Goal: Task Accomplishment & Management: Use online tool/utility

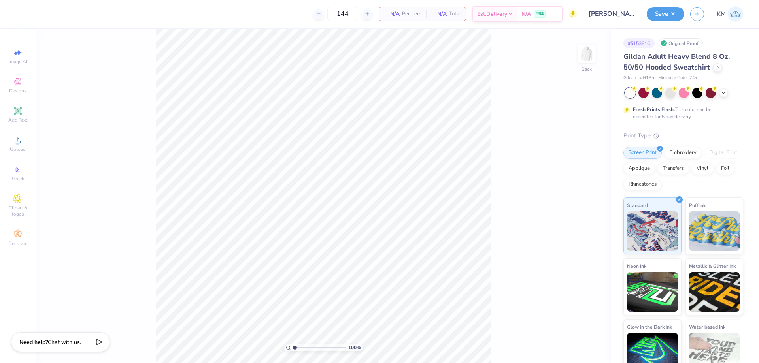
click at [575, 57] on div "100 % Back" at bounding box center [323, 196] width 575 height 334
click at [580, 56] on img at bounding box center [587, 54] width 32 height 32
click at [22, 136] on icon at bounding box center [17, 140] width 9 height 9
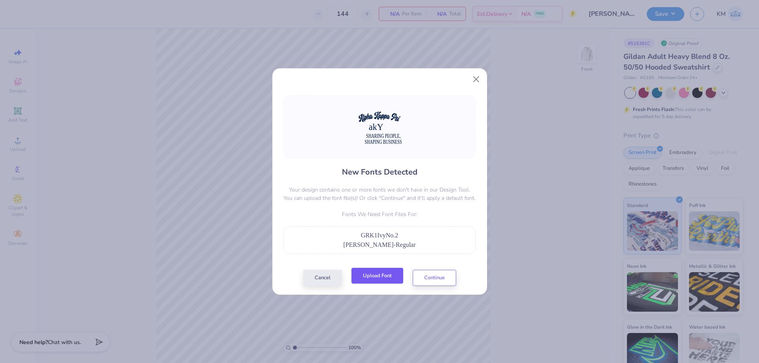
click at [363, 274] on button "Upload Font" at bounding box center [377, 276] width 52 height 16
click at [382, 281] on button "Upload Font" at bounding box center [377, 276] width 52 height 16
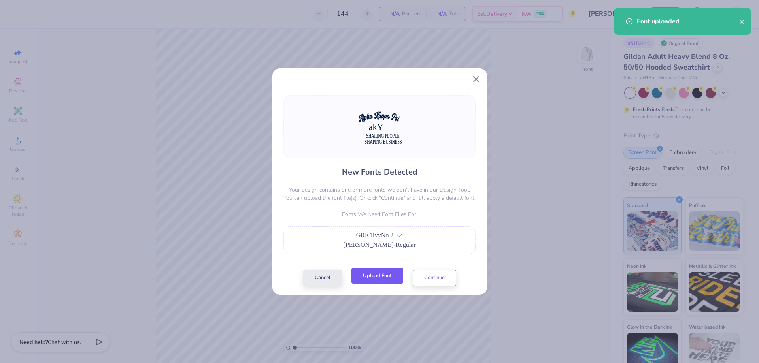
click at [376, 276] on button "Upload Font" at bounding box center [377, 276] width 52 height 16
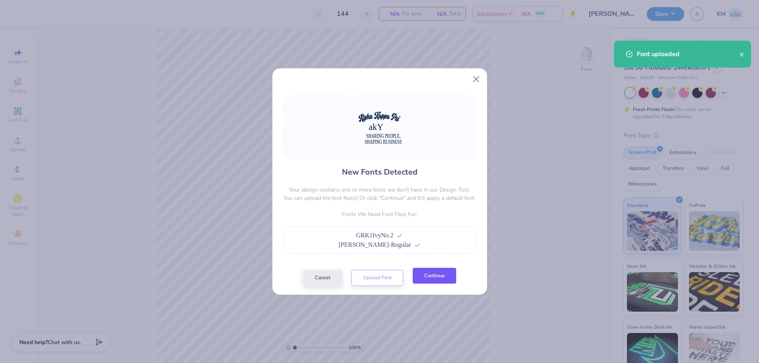
click at [439, 271] on button "Continue" at bounding box center [434, 276] width 43 height 16
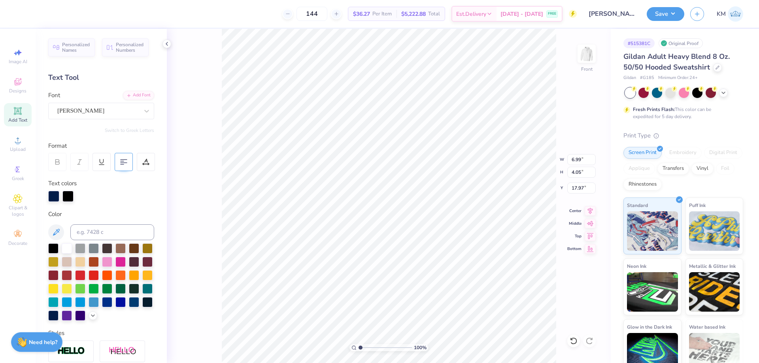
click at [123, 161] on 378 at bounding box center [122, 161] width 3 height 0
type input "10.06"
type input "4.00"
click at [590, 224] on icon at bounding box center [590, 222] width 7 height 5
click at [570, 339] on icon at bounding box center [573, 341] width 8 height 8
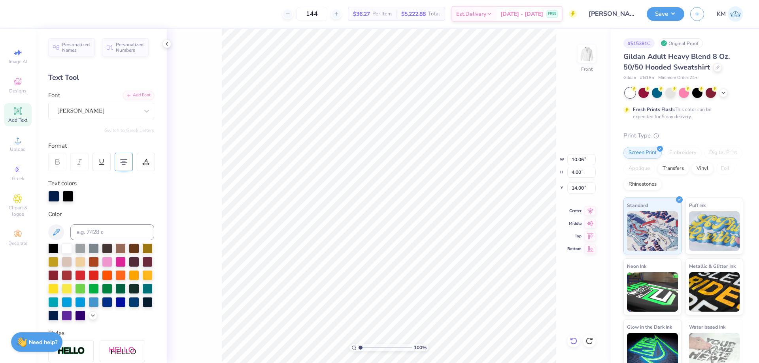
type input "18.14"
click at [590, 213] on icon at bounding box center [589, 209] width 11 height 9
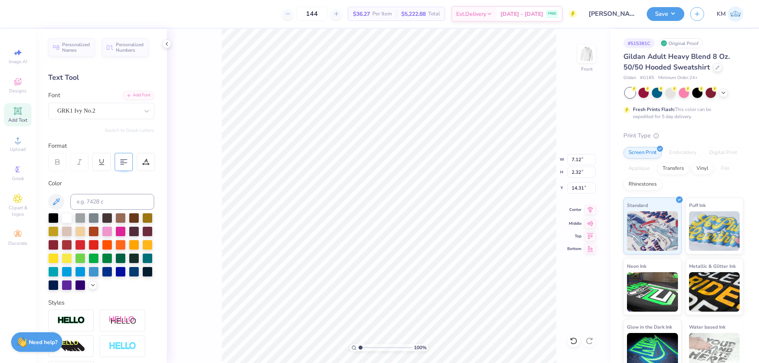
type input "7.12"
type input "2.32"
type input "14.31"
click at [588, 209] on icon at bounding box center [590, 209] width 5 height 7
type input "15.00"
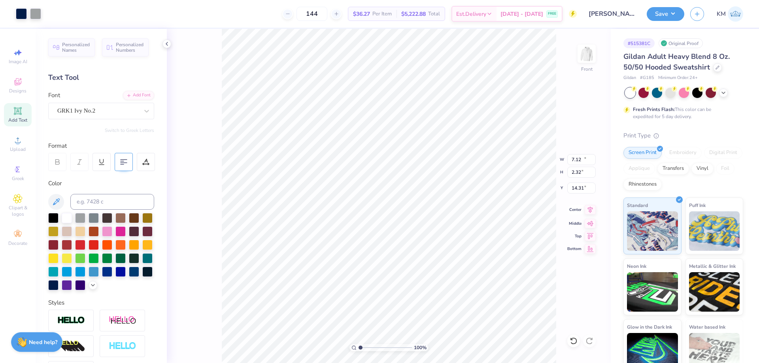
type input "3.79"
type input "10.03"
click at [590, 209] on icon at bounding box center [589, 209] width 11 height 9
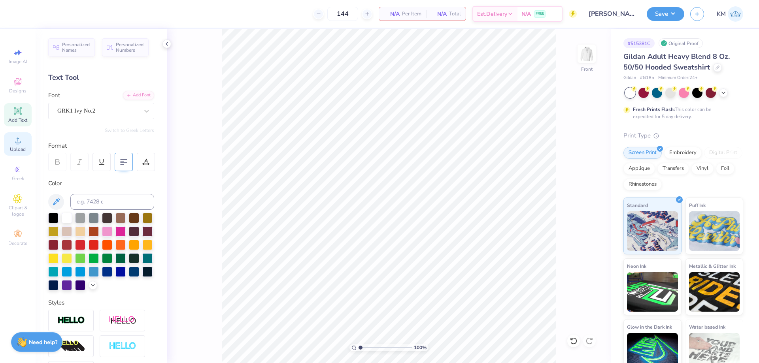
click at [18, 139] on icon at bounding box center [18, 141] width 6 height 6
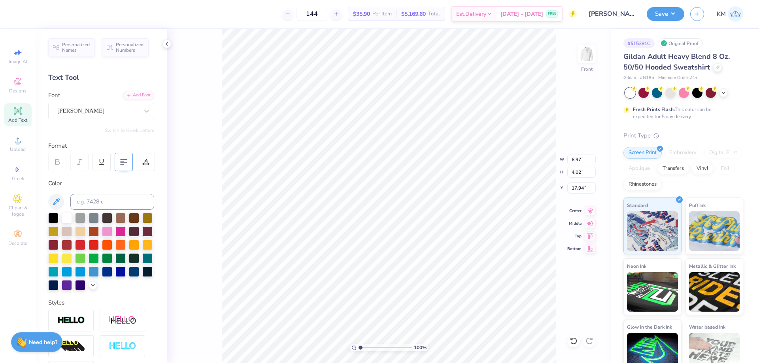
click at [121, 164] on icon at bounding box center [123, 161] width 7 height 7
type input "10.05"
type input "3.99"
type input "18.11"
click at [589, 212] on icon at bounding box center [590, 209] width 5 height 7
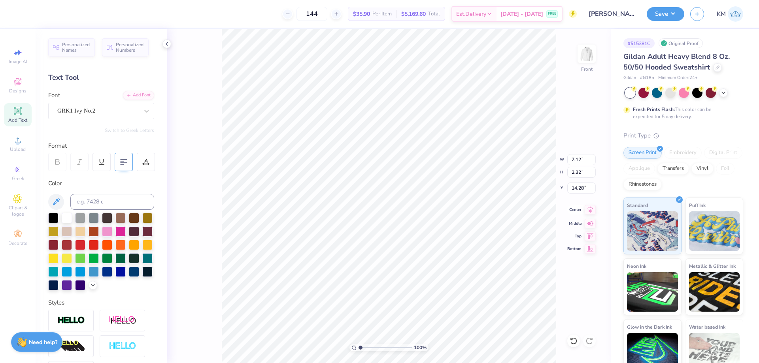
click at [592, 213] on icon at bounding box center [589, 209] width 11 height 9
type input "15.00"
type input "3.79"
type input "10.04"
click at [589, 211] on icon at bounding box center [589, 209] width 11 height 9
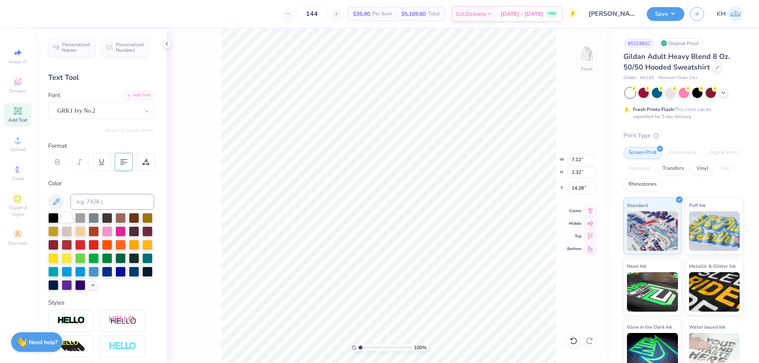
scroll to position [110, 0]
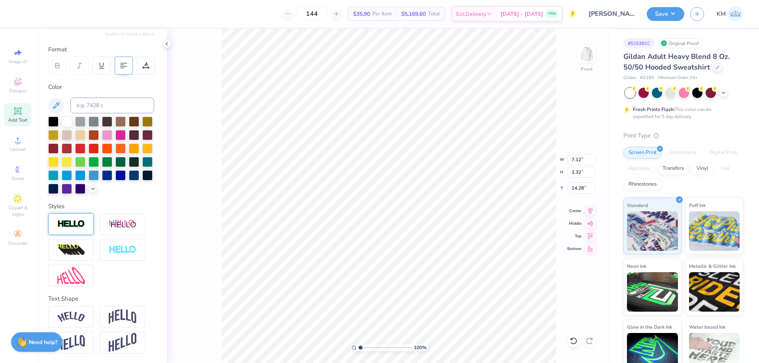
click at [81, 216] on div at bounding box center [70, 224] width 45 height 22
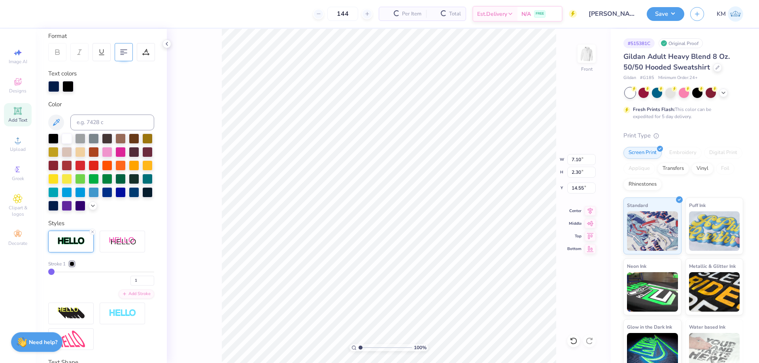
type input "7.10"
type input "2.30"
type input "14.55"
drag, startPoint x: 361, startPoint y: 348, endPoint x: 379, endPoint y: 344, distance: 18.1
type input "4.46"
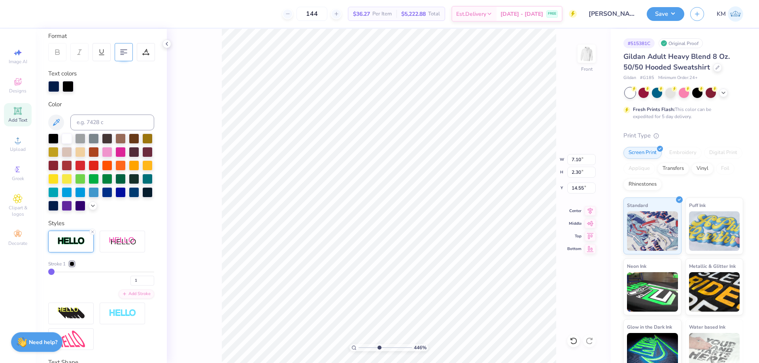
click at [379, 344] on input "range" at bounding box center [384, 347] width 53 height 7
type input "15.00"
type input "3.79"
type input "10.04"
click at [90, 208] on icon at bounding box center [93, 205] width 6 height 6
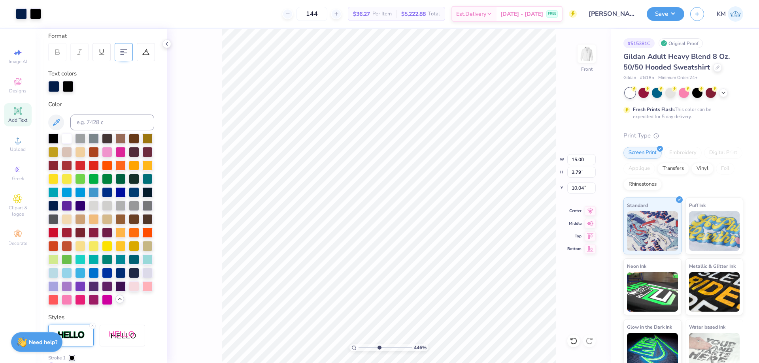
type input "7.10"
type input "2.30"
type input "14.55"
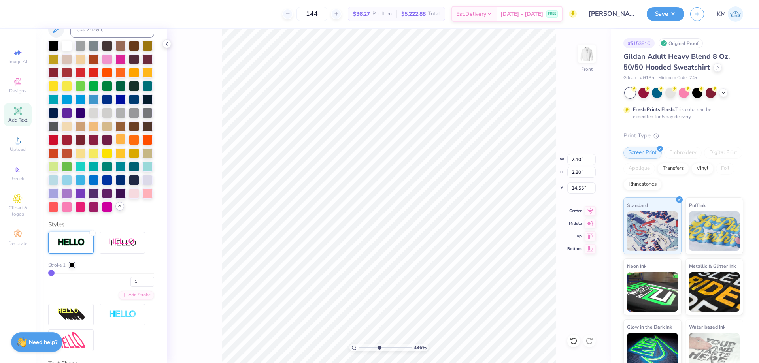
scroll to position [228, 0]
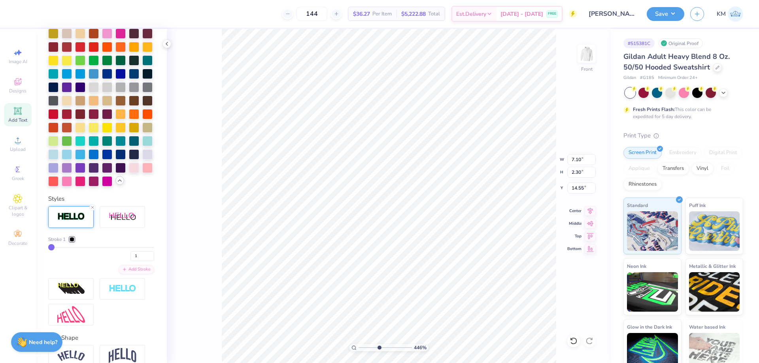
click at [71, 242] on div at bounding box center [72, 239] width 5 height 5
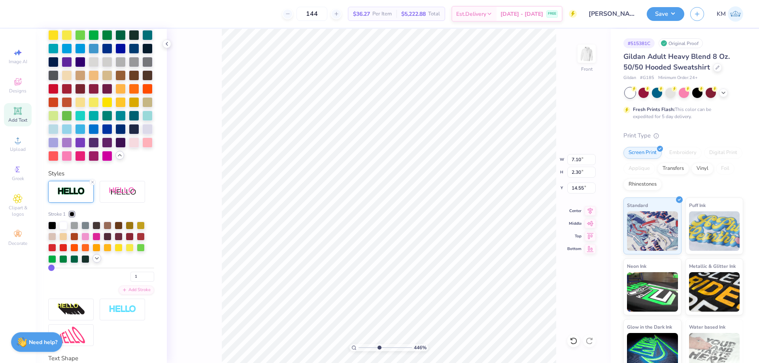
scroll to position [268, 0]
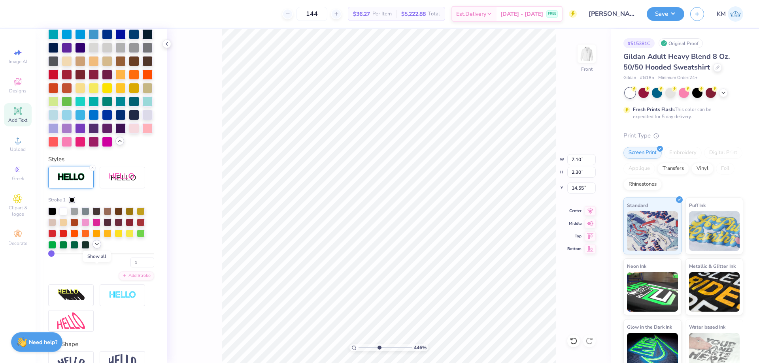
click at [98, 247] on icon at bounding box center [97, 244] width 6 height 6
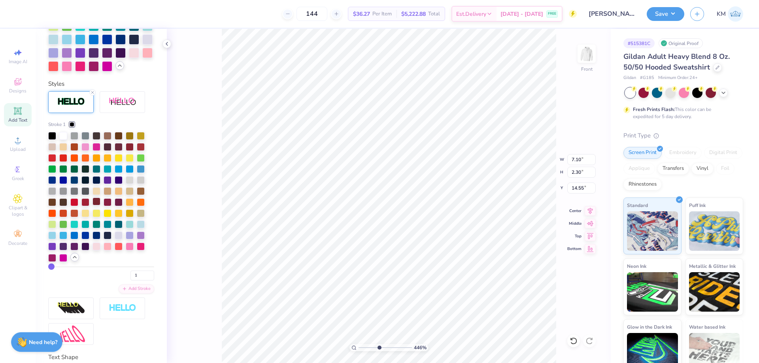
scroll to position [347, 0]
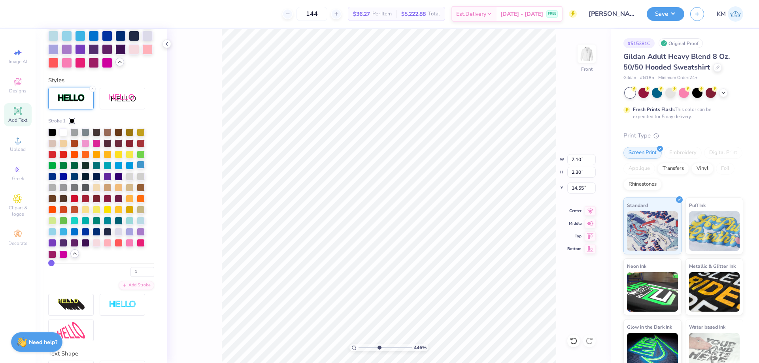
click at [139, 169] on div at bounding box center [141, 165] width 8 height 8
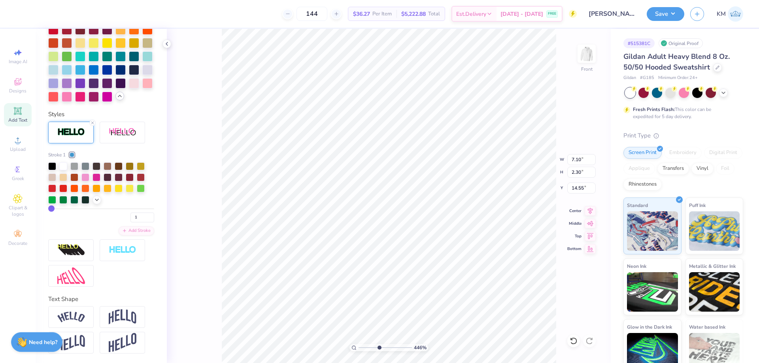
scroll to position [340, 0]
drag, startPoint x: 378, startPoint y: 347, endPoint x: 348, endPoint y: 346, distance: 30.5
type input "1"
click at [358, 346] on input "range" at bounding box center [384, 347] width 53 height 7
type input "15.00"
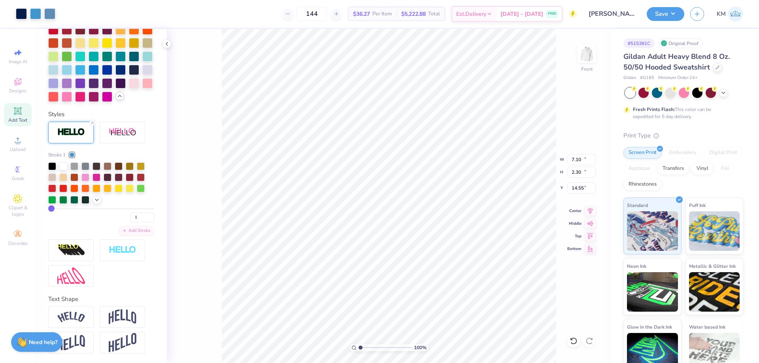
type input "12.06"
type input "10.04"
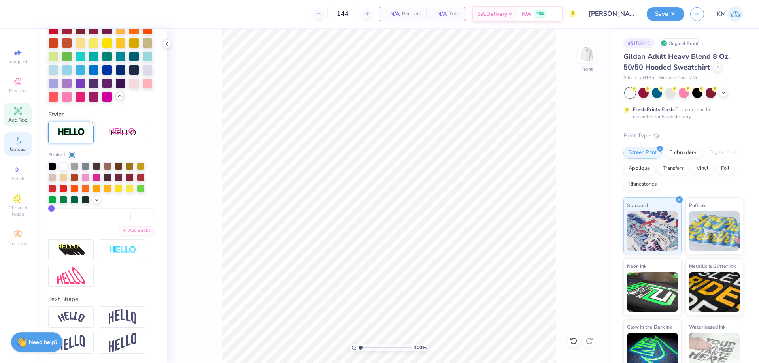
click at [17, 141] on circle at bounding box center [17, 143] width 4 height 4
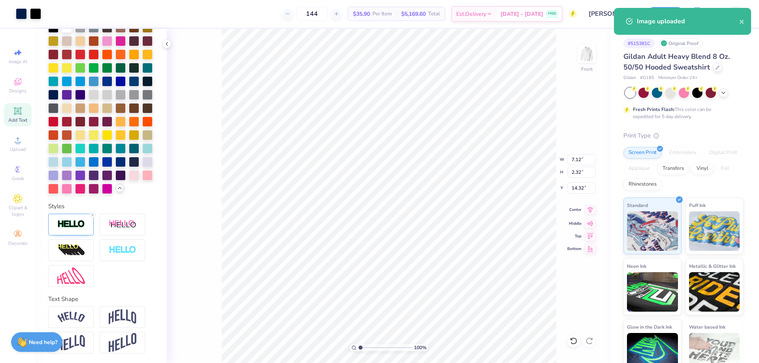
scroll to position [248, 0]
type input "7.10"
type input "2.30"
type input "14.59"
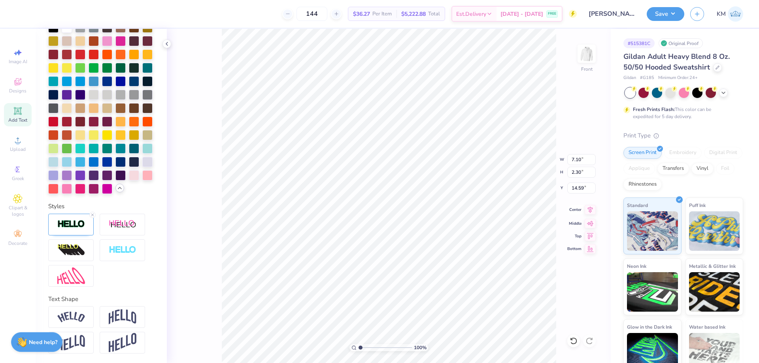
click at [586, 209] on icon at bounding box center [589, 209] width 11 height 9
type input "6.97"
type input "4.02"
type input "17.94"
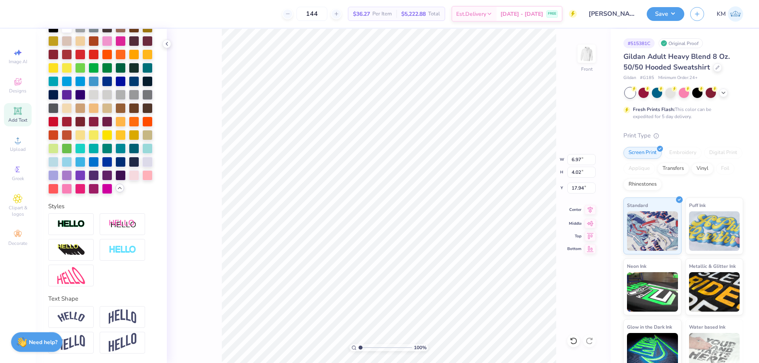
click at [587, 210] on icon at bounding box center [589, 209] width 11 height 9
type input "7.10"
type input "2.30"
type input "14.59"
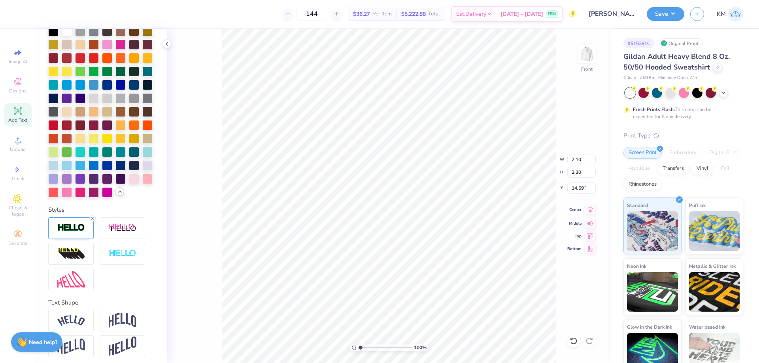
scroll to position [248, 0]
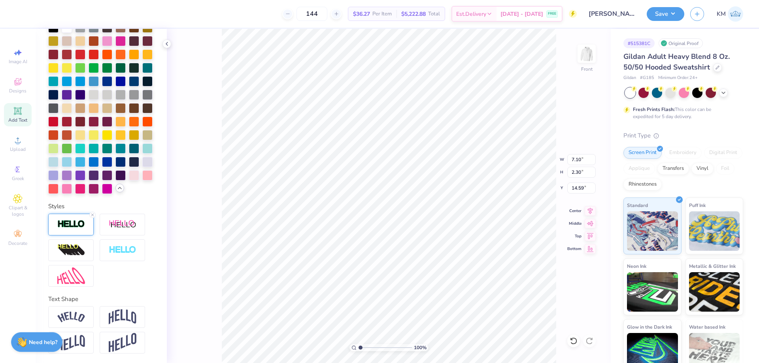
click at [80, 225] on img at bounding box center [71, 224] width 28 height 9
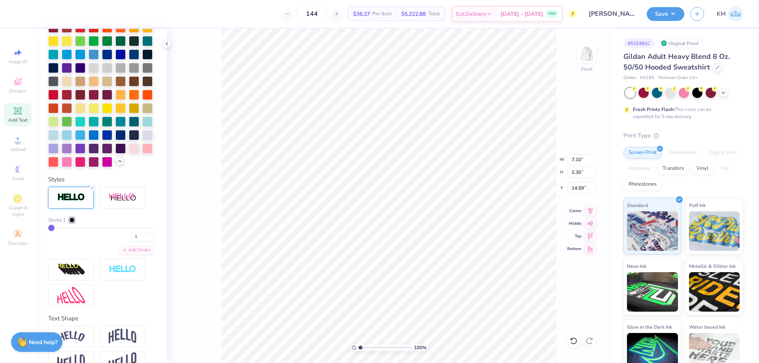
click at [74, 222] on div at bounding box center [72, 220] width 5 height 5
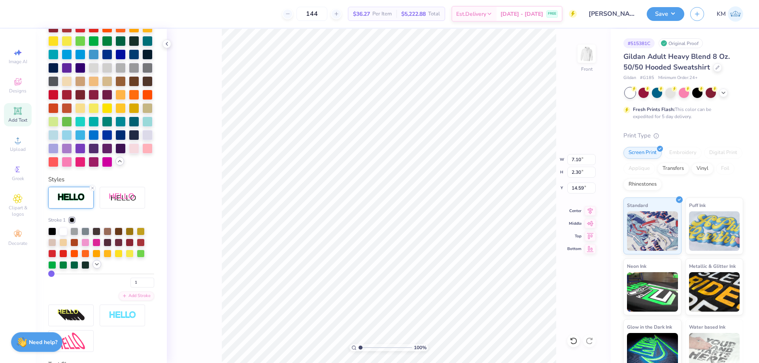
click at [94, 268] on icon at bounding box center [97, 264] width 6 height 6
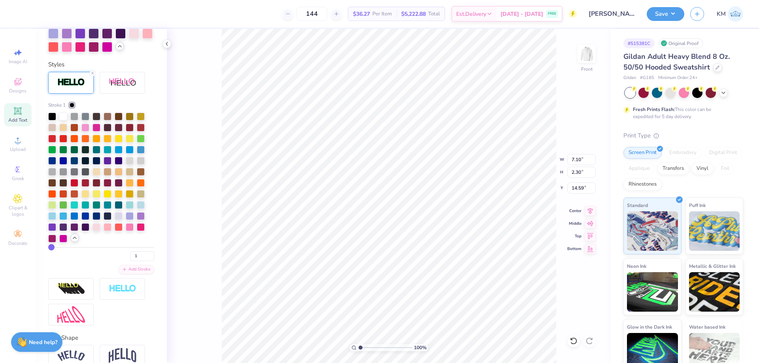
scroll to position [366, 0]
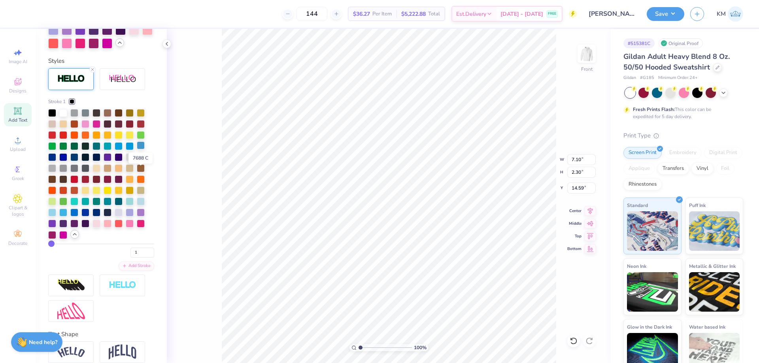
click at [140, 149] on div at bounding box center [141, 145] width 8 height 8
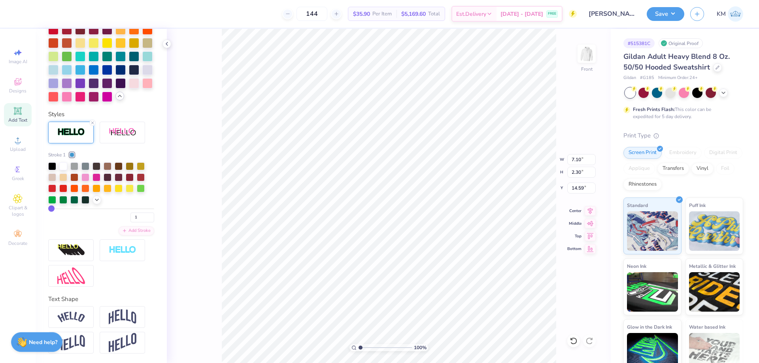
scroll to position [7, 1]
drag, startPoint x: 364, startPoint y: 348, endPoint x: 371, endPoint y: 347, distance: 8.1
type input "3.12"
click at [371, 347] on input "range" at bounding box center [384, 347] width 53 height 7
type input "15.00"
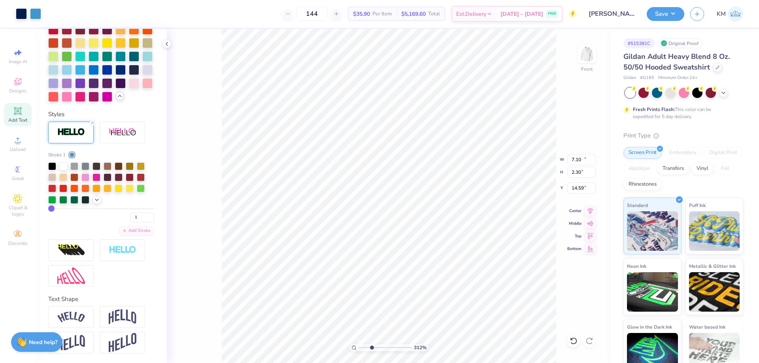
type input "3.79"
type input "10.04"
type input "7.10"
type input "2.30"
type input "14.59"
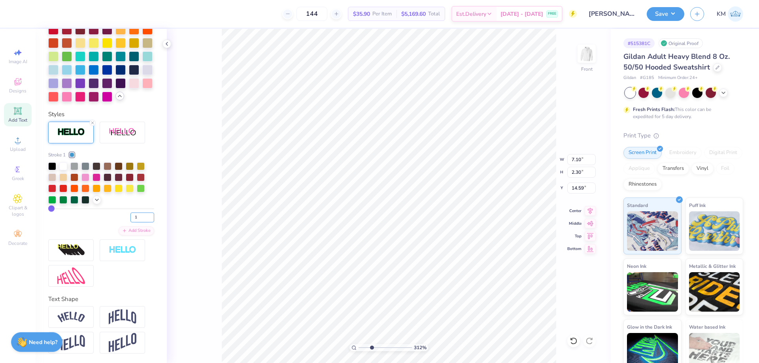
click at [131, 218] on input "1" at bounding box center [142, 218] width 24 height 10
click at [144, 215] on input "2" at bounding box center [142, 218] width 24 height 10
click at [145, 215] on input "3" at bounding box center [142, 218] width 24 height 10
type input "4"
click at [145, 215] on input "4" at bounding box center [142, 218] width 24 height 10
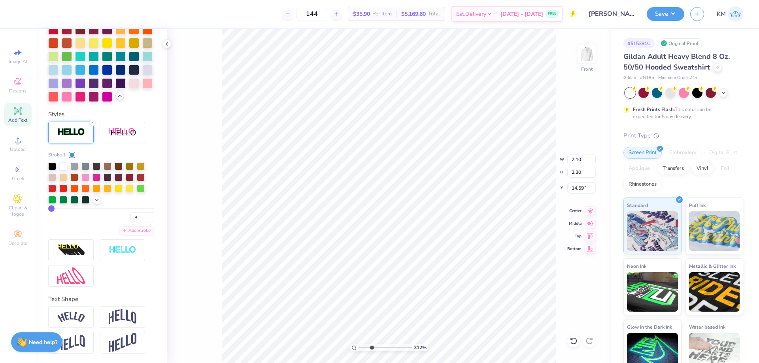
type input "15.00"
type input "3.79"
type input "10.04"
type input "4"
type input "7.15"
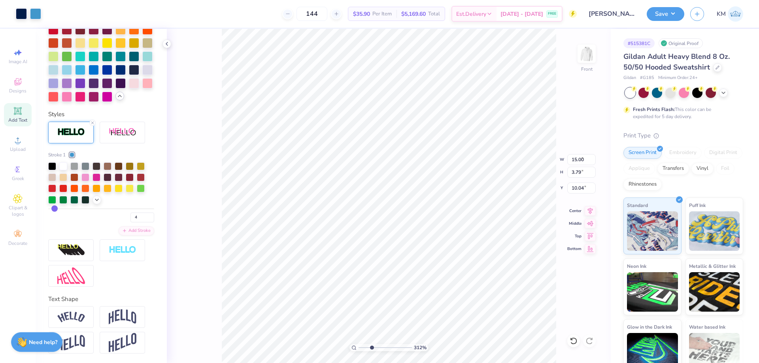
type input "2.35"
type input "14.57"
type input "3"
click at [143, 220] on input "3" at bounding box center [142, 218] width 24 height 10
type input "3"
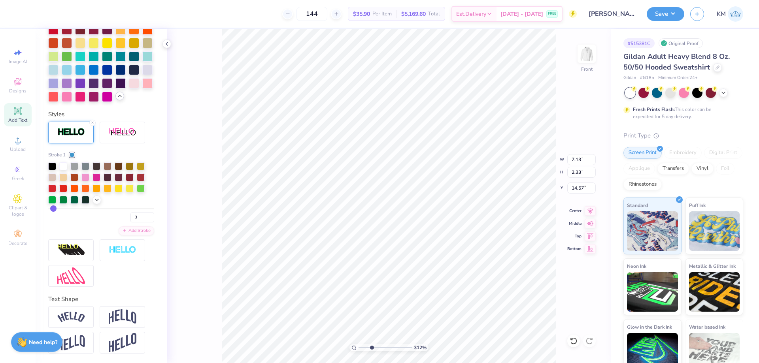
type input "6.97"
type input "4.02"
type input "17.94"
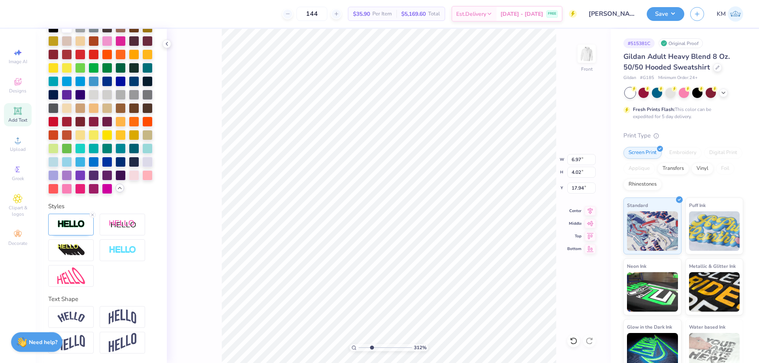
scroll to position [248, 0]
type input "10.06"
type input "4.01"
type input "18.10"
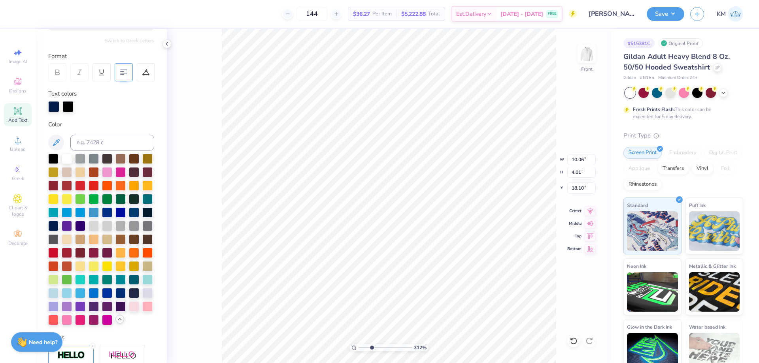
scroll to position [0, 0]
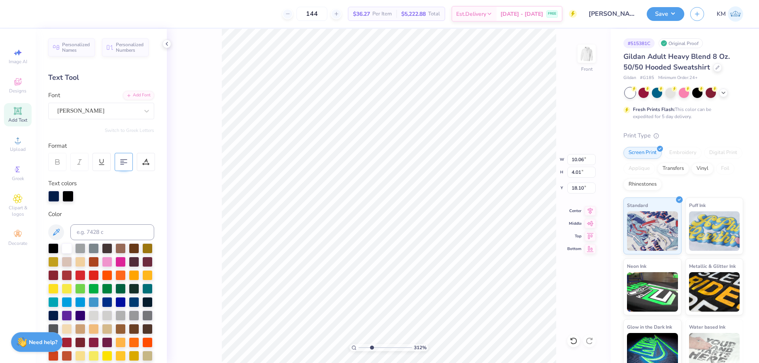
click at [127, 162] on div at bounding box center [124, 162] width 18 height 18
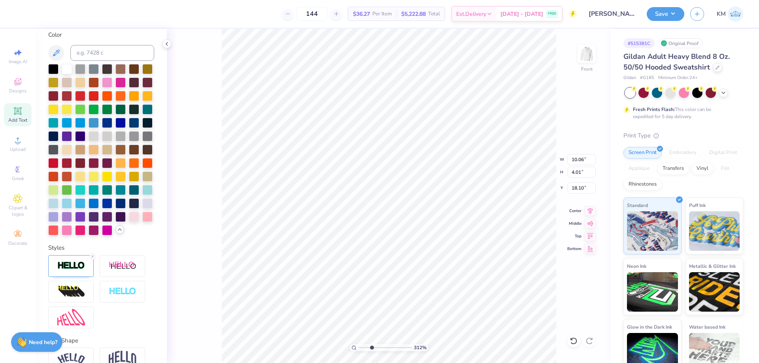
scroll to position [237, 0]
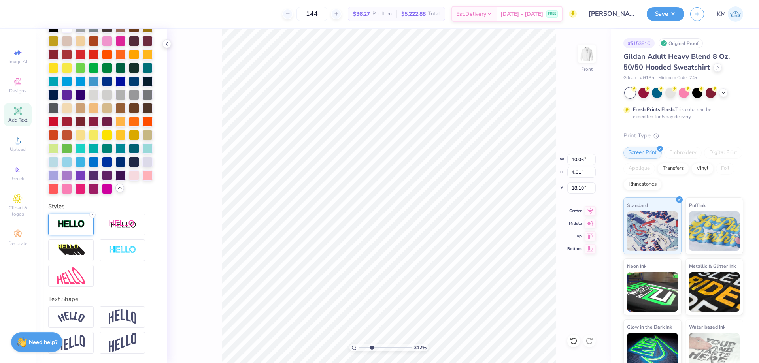
click at [78, 229] on img at bounding box center [71, 224] width 28 height 9
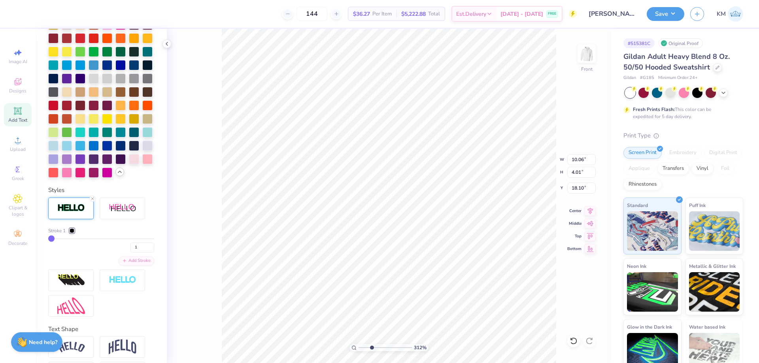
click at [72, 233] on div at bounding box center [72, 230] width 5 height 5
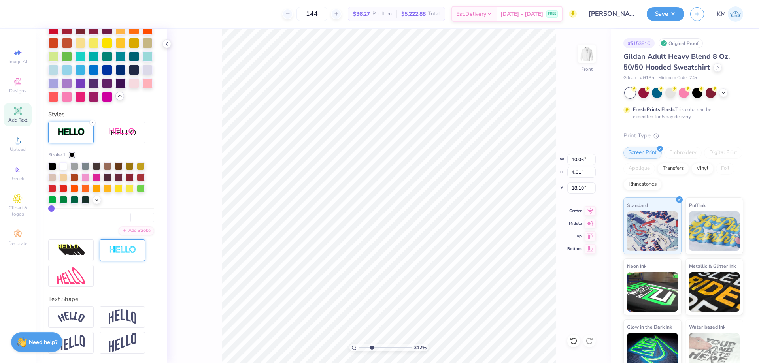
scroll to position [340, 0]
click at [97, 201] on icon at bounding box center [97, 199] width 6 height 6
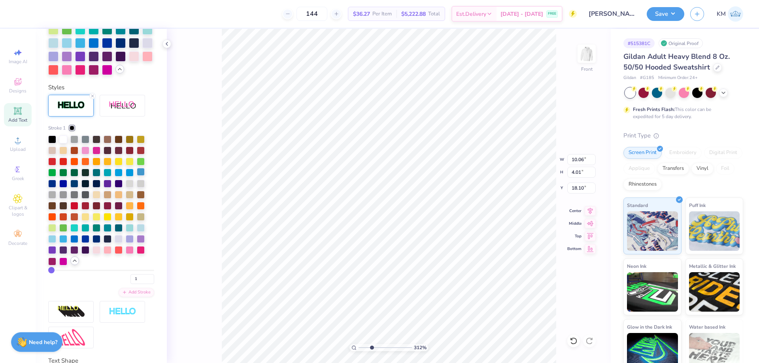
click at [140, 176] on div at bounding box center [141, 172] width 8 height 8
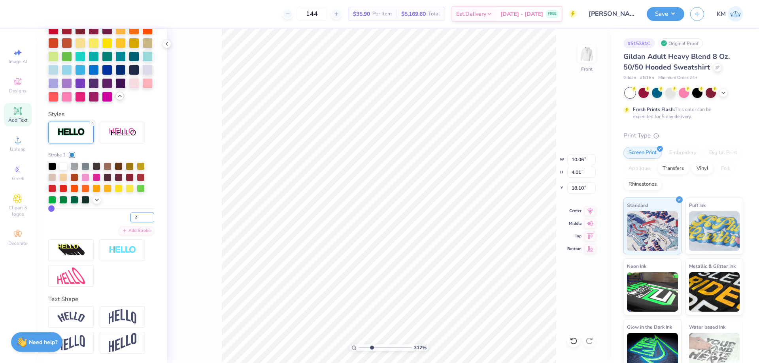
click at [145, 217] on input "2" at bounding box center [142, 218] width 24 height 10
type input "3"
click at [145, 217] on input "3" at bounding box center [142, 218] width 24 height 10
type input "3"
type input "7.13"
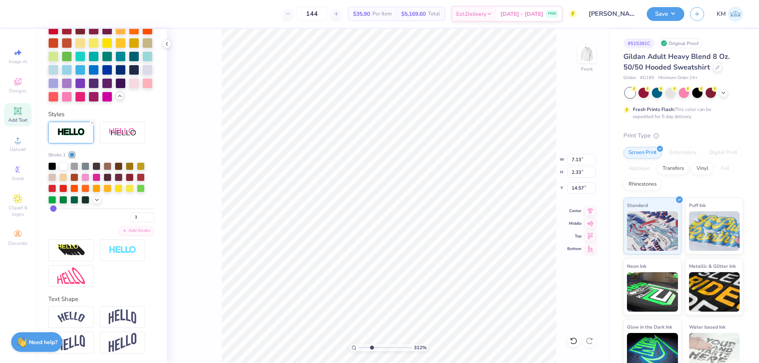
type input "2.33"
type input "14.57"
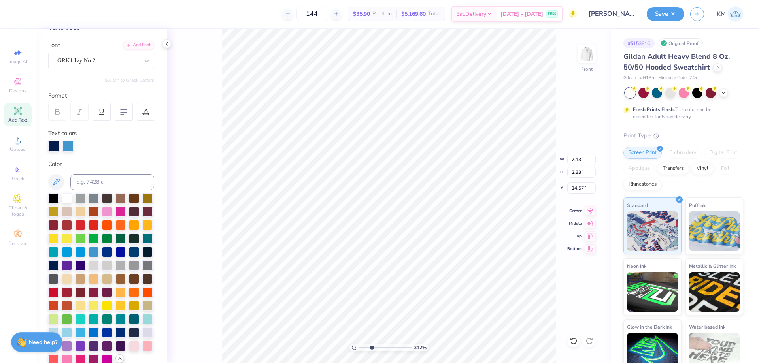
scroll to position [0, 0]
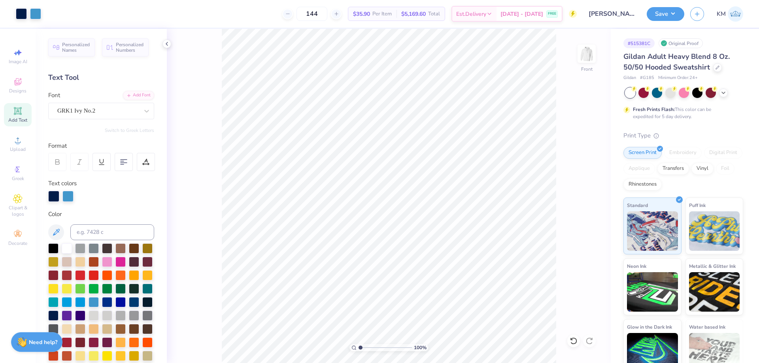
drag, startPoint x: 347, startPoint y: 349, endPoint x: 334, endPoint y: 350, distance: 12.7
type input "1"
click at [358, 350] on input "range" at bounding box center [384, 347] width 53 height 7
click at [383, 279] on li "Group" at bounding box center [399, 276] width 62 height 15
click at [575, 161] on input "15.00" at bounding box center [581, 159] width 28 height 11
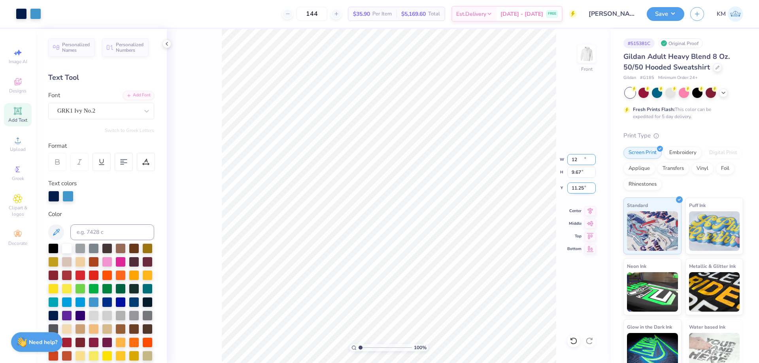
type input "12.00"
type input "9.67"
click at [580, 187] on input "11.25" at bounding box center [581, 188] width 28 height 11
type input "6.00"
click at [594, 209] on icon at bounding box center [589, 209] width 11 height 9
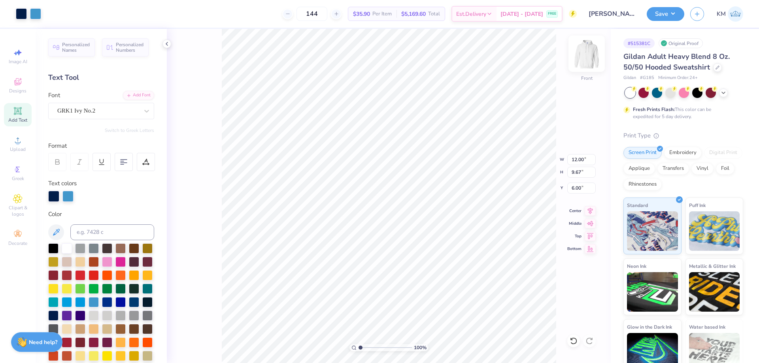
click at [587, 52] on img at bounding box center [587, 54] width 32 height 32
click at [16, 141] on icon at bounding box center [17, 140] width 9 height 9
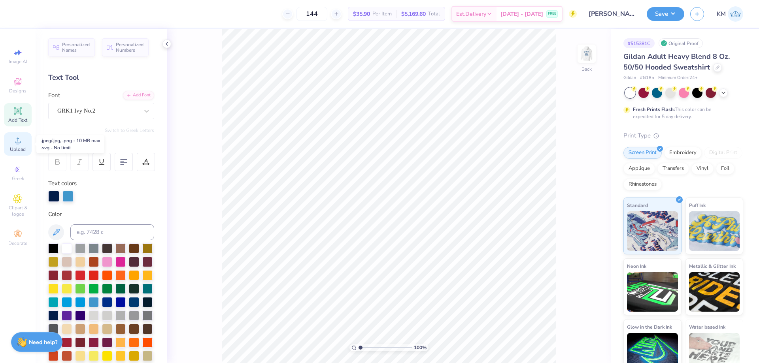
click at [21, 144] on icon at bounding box center [17, 140] width 9 height 9
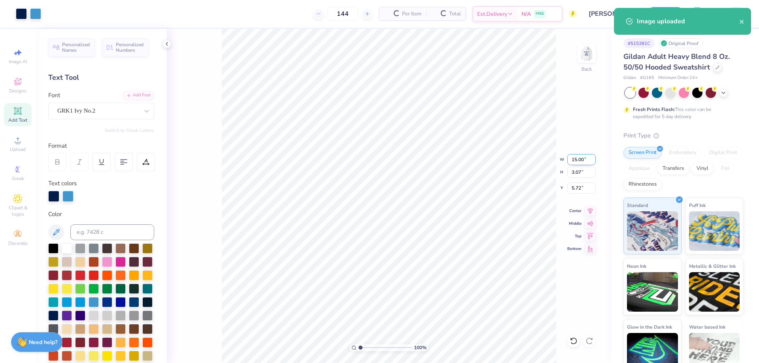
click at [575, 156] on input "15.00" at bounding box center [581, 159] width 28 height 11
type input "3.50"
type input "0.72"
click at [576, 190] on input "6.89" at bounding box center [581, 188] width 28 height 11
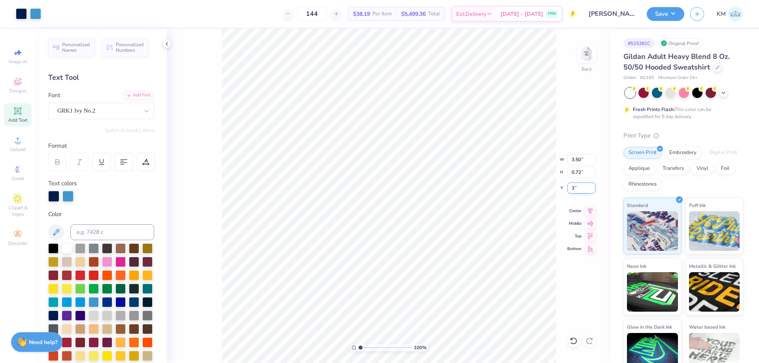
type input "3.00"
click at [584, 57] on img at bounding box center [587, 54] width 32 height 32
drag, startPoint x: 362, startPoint y: 348, endPoint x: 369, endPoint y: 347, distance: 6.7
click at [369, 347] on input "range" at bounding box center [384, 347] width 53 height 7
click at [23, 148] on span "Upload" at bounding box center [18, 149] width 16 height 6
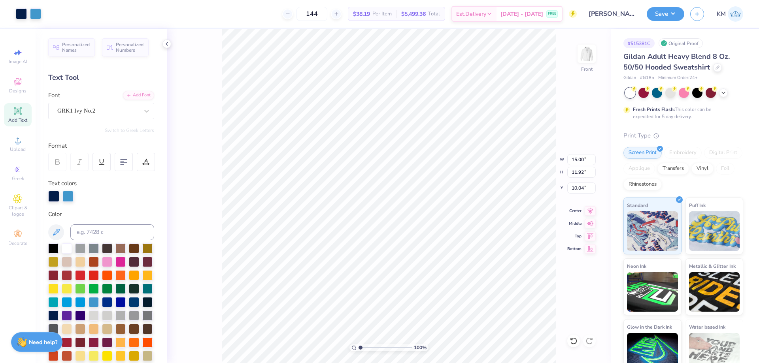
drag, startPoint x: 369, startPoint y: 347, endPoint x: 360, endPoint y: 348, distance: 8.7
type input "1"
click at [358, 350] on input "range" at bounding box center [384, 347] width 53 height 7
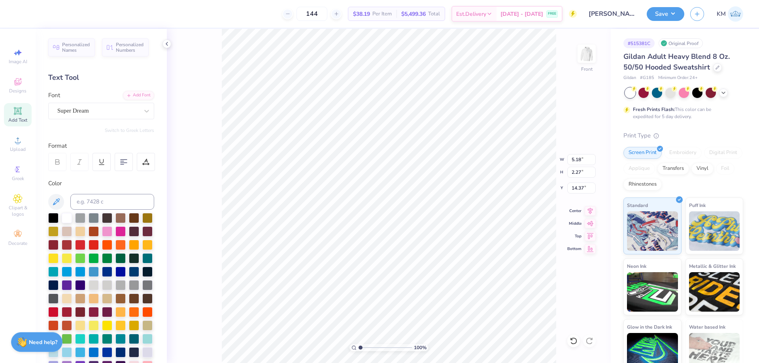
scroll to position [7, 1]
click at [105, 113] on div "Super Dream" at bounding box center [98, 111] width 83 height 12
click at [83, 176] on span "GRK1 Ivy No.2" at bounding box center [76, 173] width 36 height 8
type input "grk"
type input "8.89"
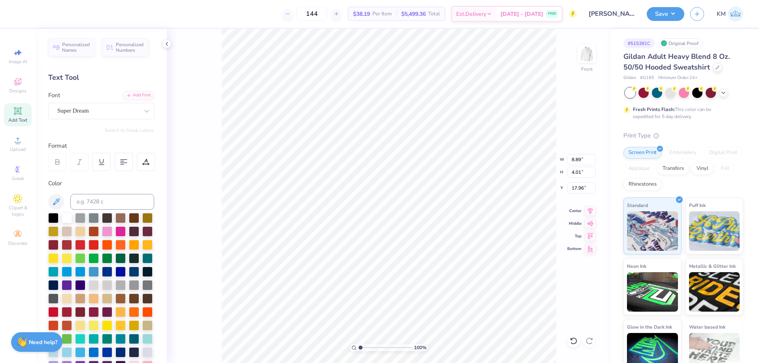
type input "4.01"
type input "17.96"
click at [110, 108] on div "Super Dream" at bounding box center [98, 111] width 83 height 12
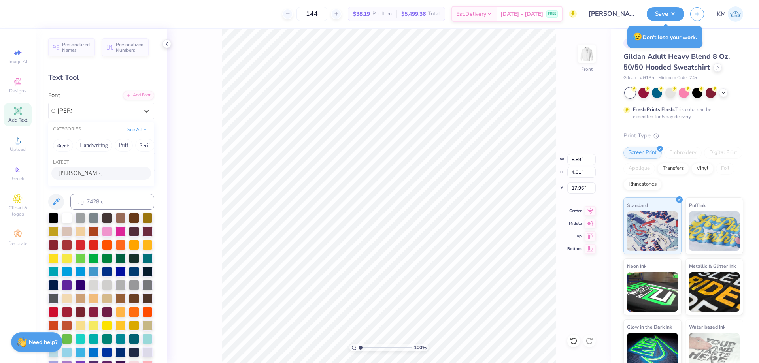
click at [84, 172] on div "Muro" at bounding box center [100, 173] width 85 height 8
type input "muro"
click at [118, 164] on div at bounding box center [124, 162] width 18 height 18
click at [589, 209] on icon at bounding box center [589, 209] width 11 height 9
type input "10.05"
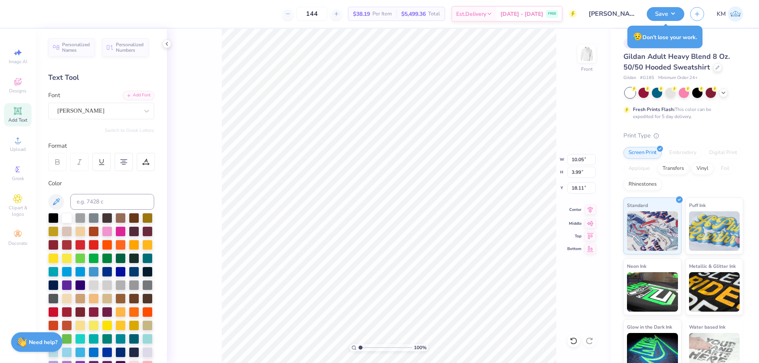
type input "3.99"
type input "18.11"
click at [588, 211] on icon at bounding box center [589, 209] width 11 height 9
type input "15.00"
type input "3.79"
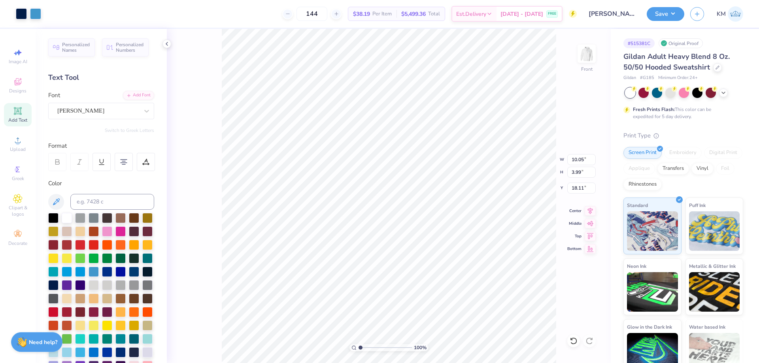
type input "10.04"
type input "10.05"
type input "3.99"
type input "18.11"
drag, startPoint x: 359, startPoint y: 349, endPoint x: 385, endPoint y: 343, distance: 26.2
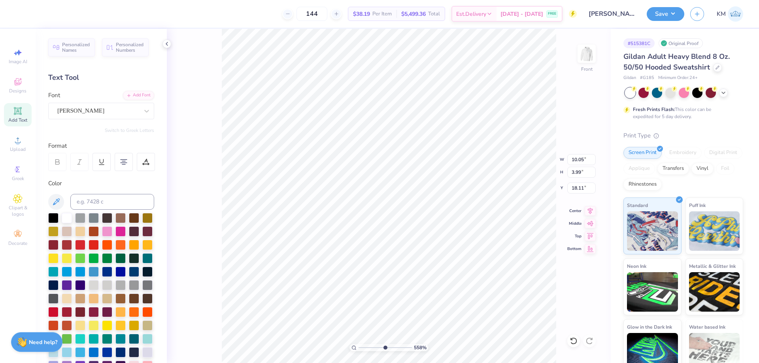
type input "5.58"
click at [385, 344] on input "range" at bounding box center [384, 347] width 53 height 7
click at [49, 216] on div at bounding box center [53, 217] width 10 height 10
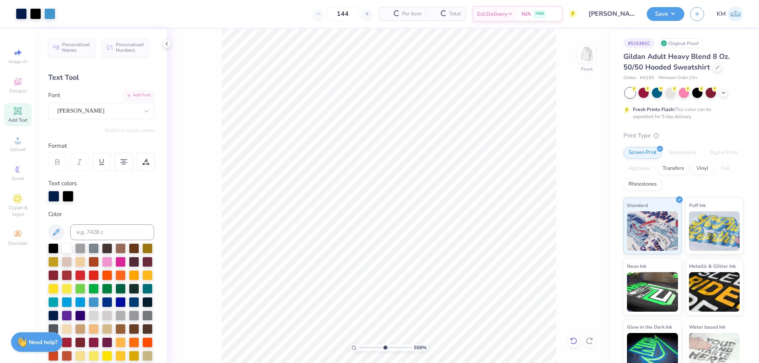
click at [577, 341] on icon at bounding box center [573, 341] width 8 height 8
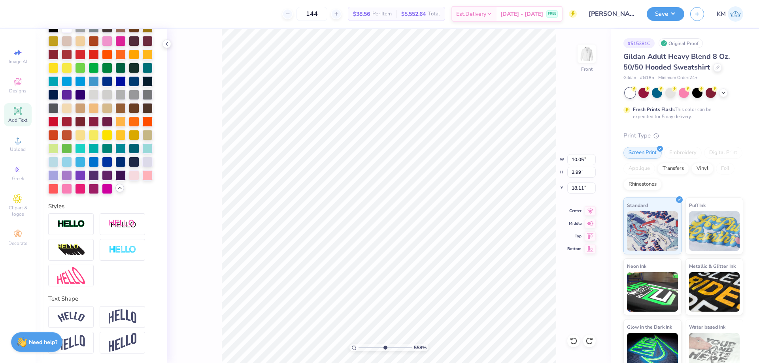
scroll to position [217, 0]
click at [68, 223] on img at bounding box center [71, 224] width 28 height 9
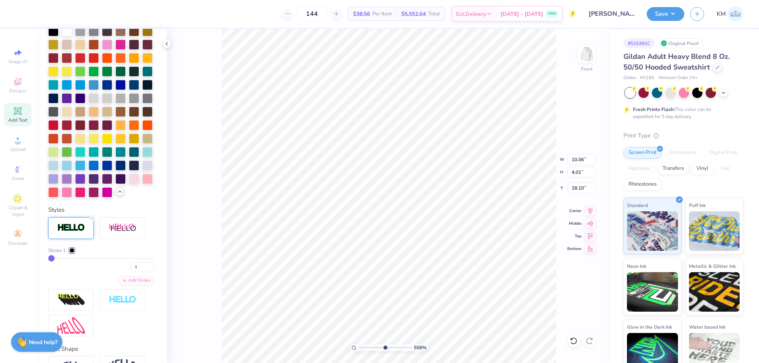
type input "10.06"
type input "4.01"
type input "18.10"
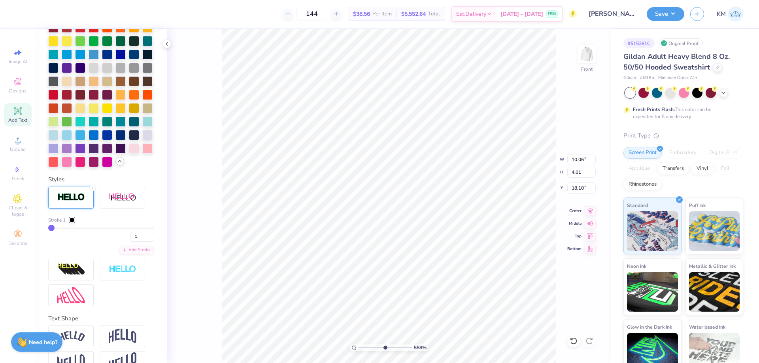
click at [70, 222] on div at bounding box center [72, 220] width 5 height 5
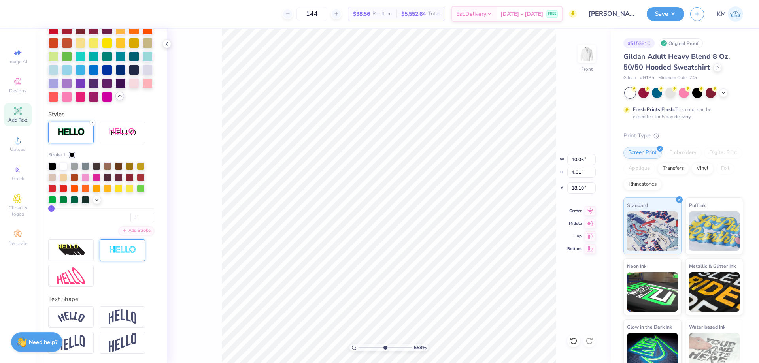
scroll to position [340, 0]
click at [98, 200] on icon at bounding box center [97, 199] width 6 height 6
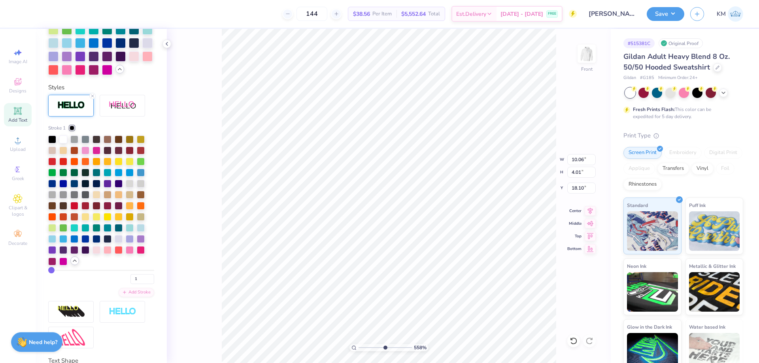
click at [139, 177] on div at bounding box center [141, 173] width 8 height 8
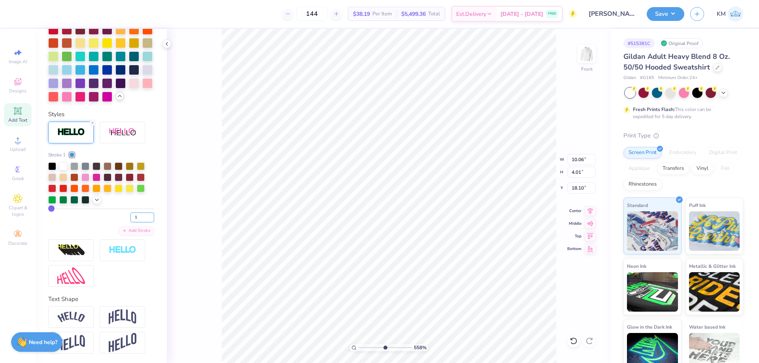
click at [138, 214] on input "1" at bounding box center [142, 218] width 24 height 10
click at [144, 215] on input "2" at bounding box center [142, 218] width 24 height 10
type input "3"
click at [144, 215] on input "3" at bounding box center [142, 218] width 24 height 10
type input "3"
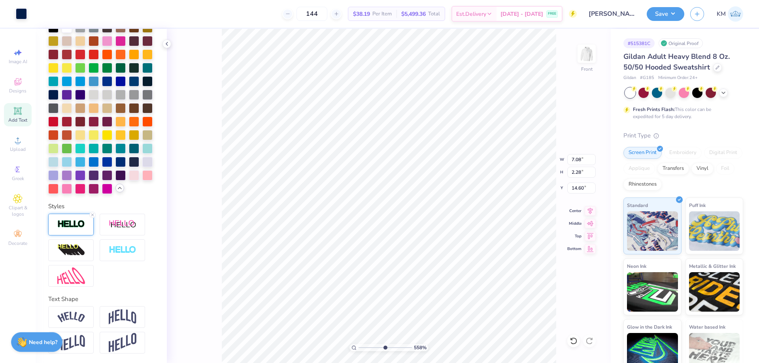
scroll to position [248, 0]
type input "7.10"
type input "2.30"
type input "14.59"
click at [79, 226] on img at bounding box center [71, 224] width 28 height 9
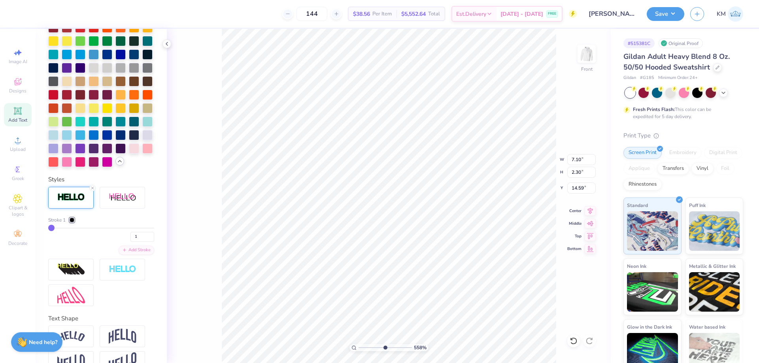
click at [73, 222] on div at bounding box center [72, 220] width 5 height 5
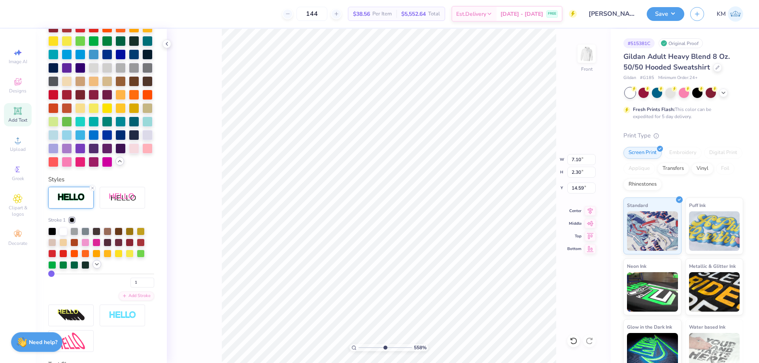
click at [99, 268] on icon at bounding box center [97, 264] width 6 height 6
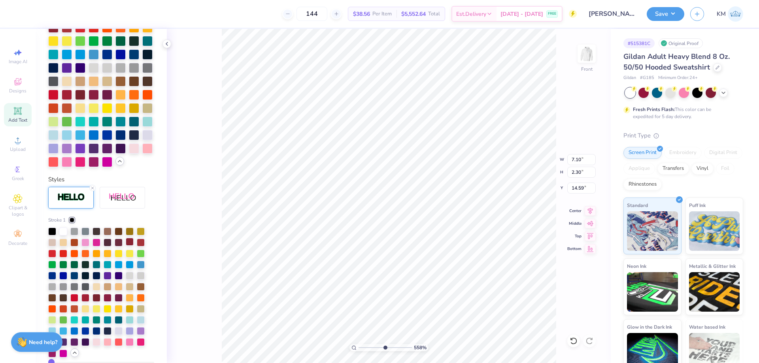
scroll to position [406, 0]
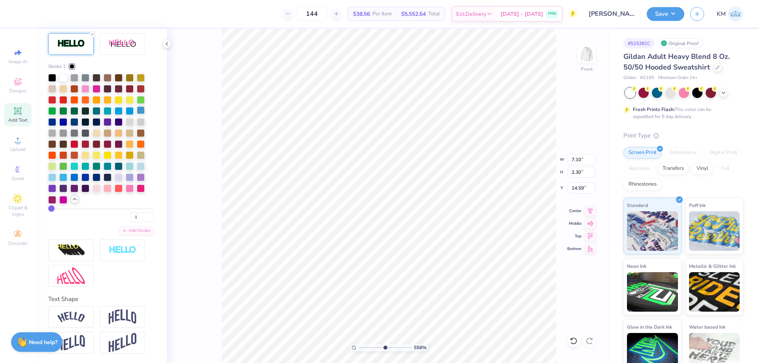
click at [139, 114] on div at bounding box center [141, 110] width 8 height 8
click at [136, 237] on div "Stroke 1 1 Add Stroke" at bounding box center [101, 160] width 106 height 254
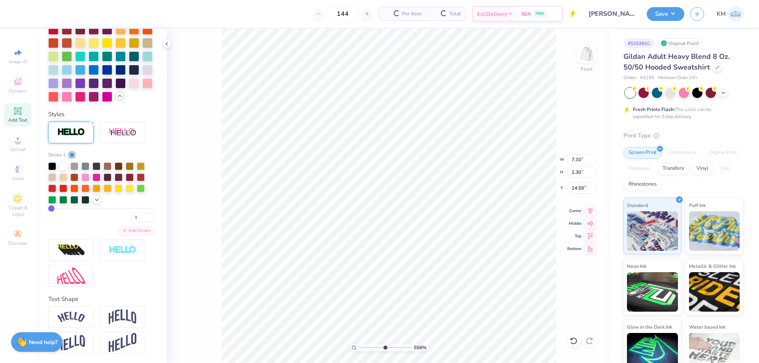
scroll to position [340, 0]
click at [132, 218] on input "1" at bounding box center [142, 218] width 24 height 10
click at [147, 215] on input "2" at bounding box center [142, 218] width 24 height 10
type input "3"
click at [147, 215] on input "3" at bounding box center [142, 218] width 24 height 10
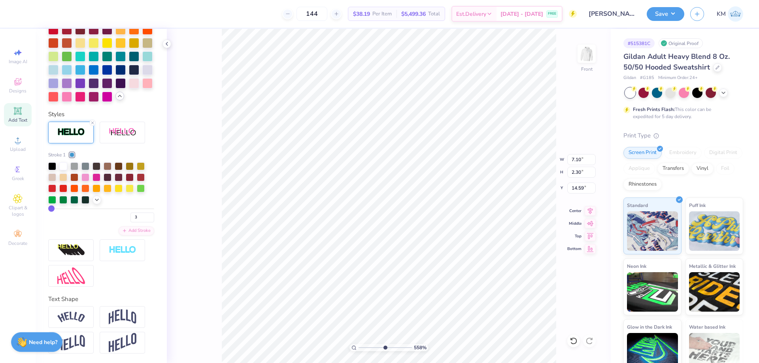
type input "3"
drag, startPoint x: 383, startPoint y: 348, endPoint x: 364, endPoint y: 347, distance: 19.4
type input "1.63"
click at [364, 347] on input "range" at bounding box center [384, 347] width 53 height 7
type input "15.00"
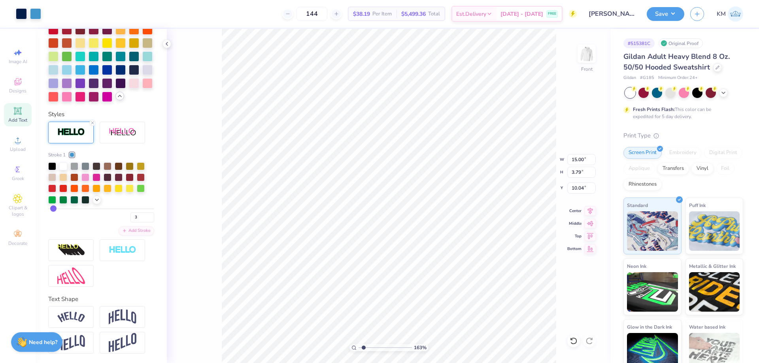
type input "3.79"
type input "10.04"
click at [589, 212] on icon at bounding box center [589, 209] width 11 height 9
type input "7.13"
type input "2.33"
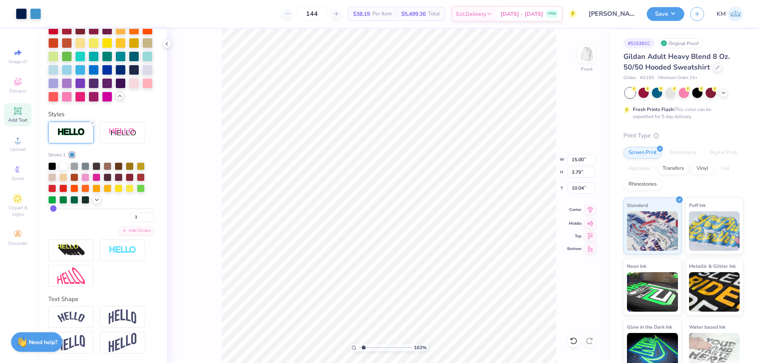
type input "14.57"
type input "10.09"
type input "4.04"
type input "18.08"
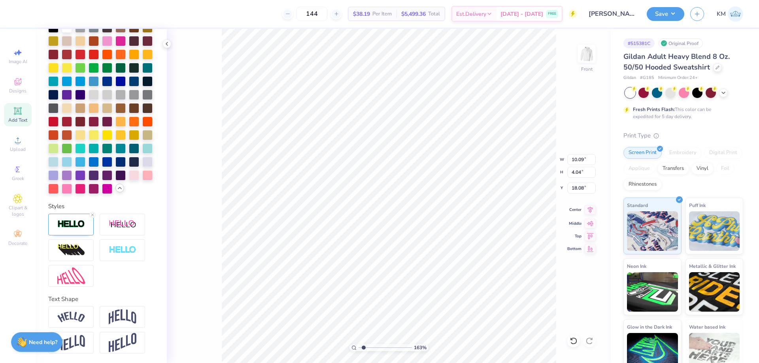
scroll to position [248, 0]
click at [590, 210] on icon at bounding box center [590, 209] width 5 height 7
click at [434, 232] on li "Group" at bounding box center [447, 235] width 62 height 15
click at [579, 156] on input "15.00" at bounding box center [581, 159] width 28 height 11
type input "1"
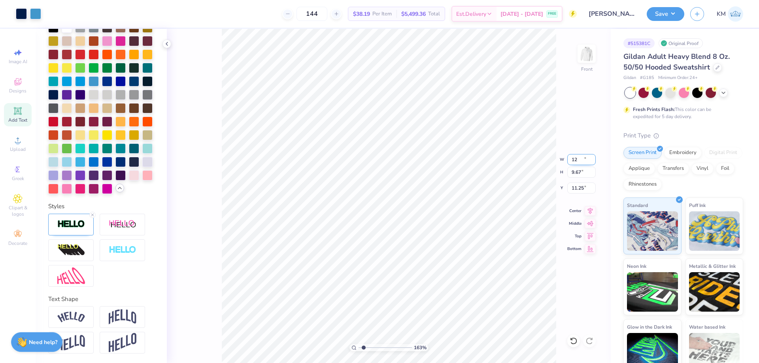
type input "12.00"
type input "9.67"
click at [587, 183] on input "11.25" at bounding box center [581, 188] width 28 height 11
type input "1"
type input "6.00"
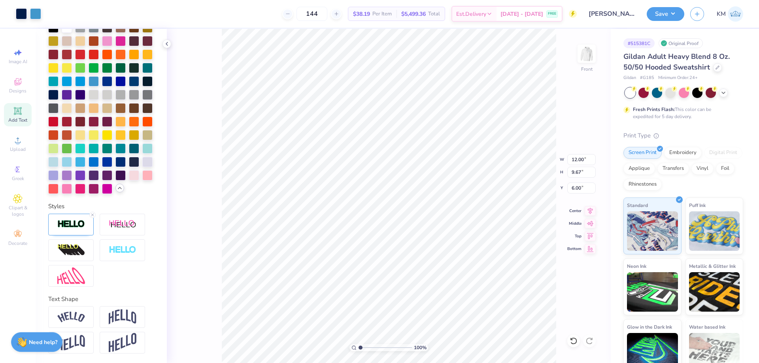
drag, startPoint x: 363, startPoint y: 346, endPoint x: 348, endPoint y: 348, distance: 15.1
type input "1"
click at [358, 348] on input "range" at bounding box center [384, 347] width 53 height 7
click at [588, 48] on img at bounding box center [587, 54] width 32 height 32
click at [664, 17] on button "Save" at bounding box center [666, 13] width 38 height 14
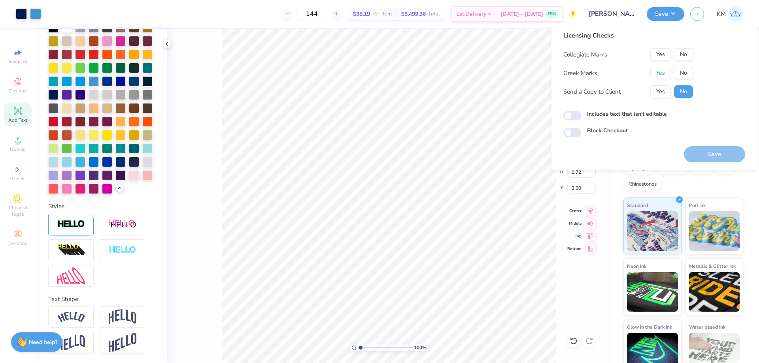
click at [659, 69] on button "Yes" at bounding box center [660, 73] width 21 height 13
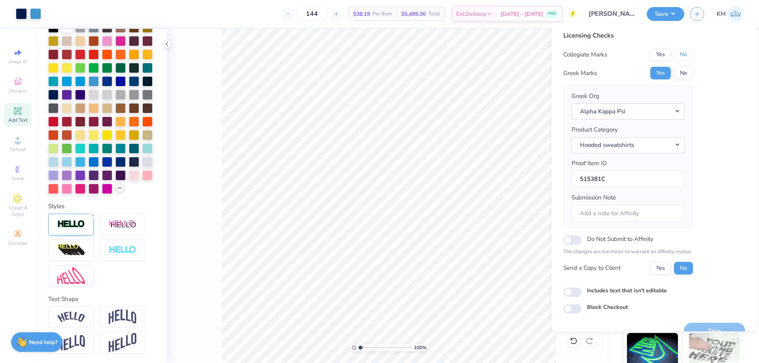
click at [684, 50] on button "No" at bounding box center [683, 54] width 19 height 13
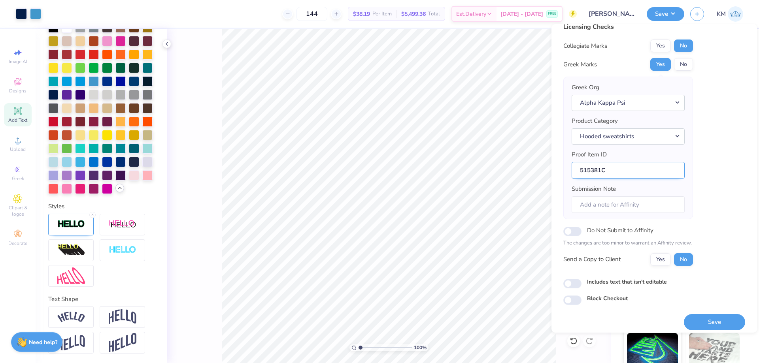
scroll to position [15, 0]
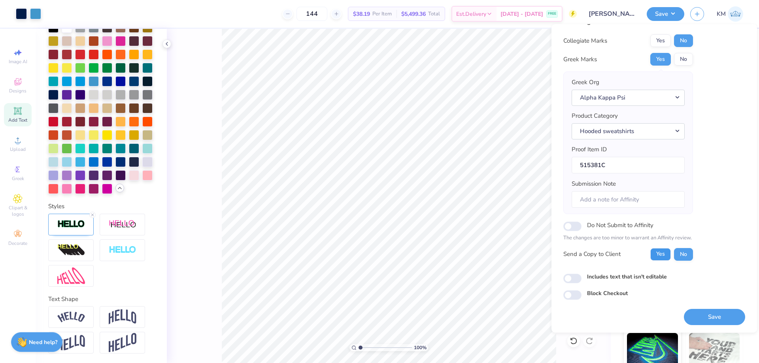
click at [658, 253] on button "Yes" at bounding box center [660, 254] width 21 height 13
click at [689, 312] on button "Save" at bounding box center [714, 317] width 61 height 16
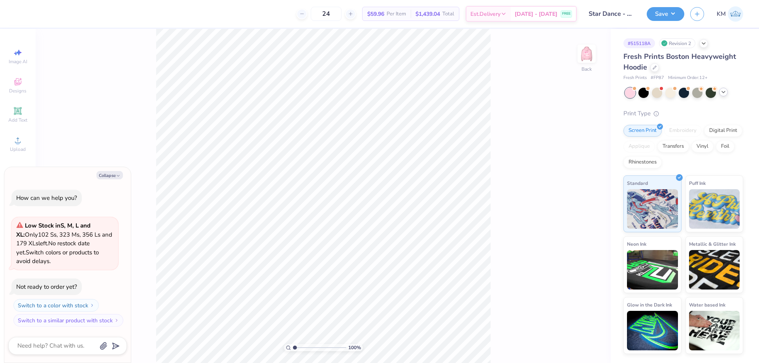
click at [722, 92] on icon at bounding box center [723, 92] width 6 height 6
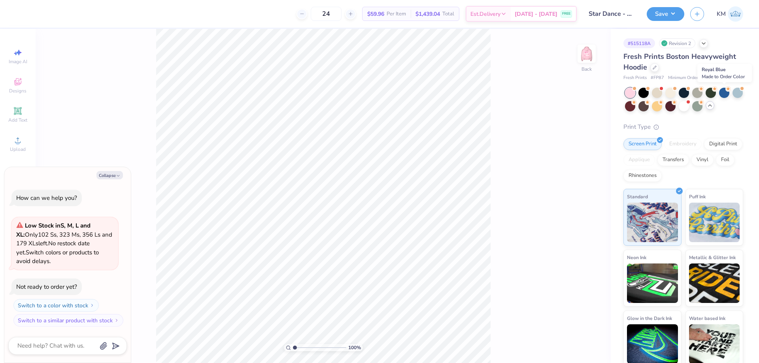
click at [722, 92] on div at bounding box center [724, 93] width 10 height 10
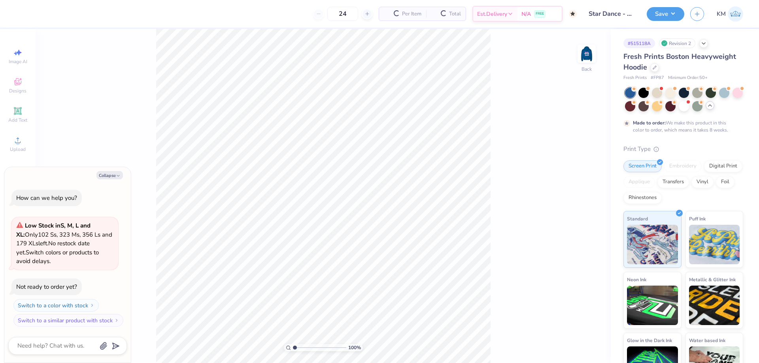
type textarea "x"
type input "50"
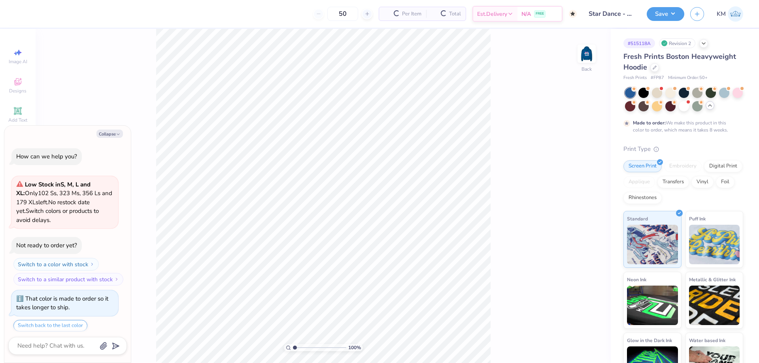
scroll to position [25, 0]
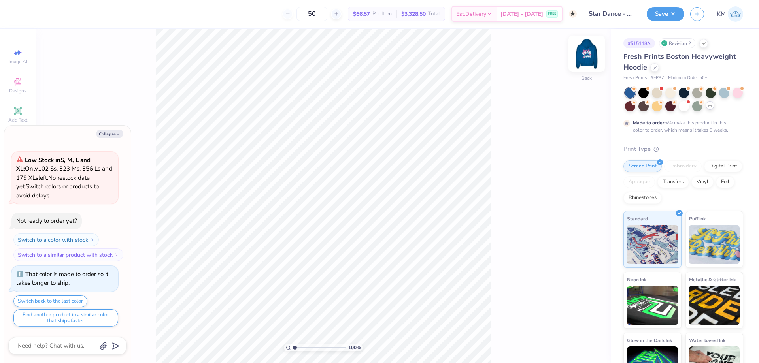
click at [588, 63] on div "Back" at bounding box center [586, 59] width 18 height 28
click at [105, 136] on button "Collapse" at bounding box center [109, 134] width 26 height 8
type textarea "x"
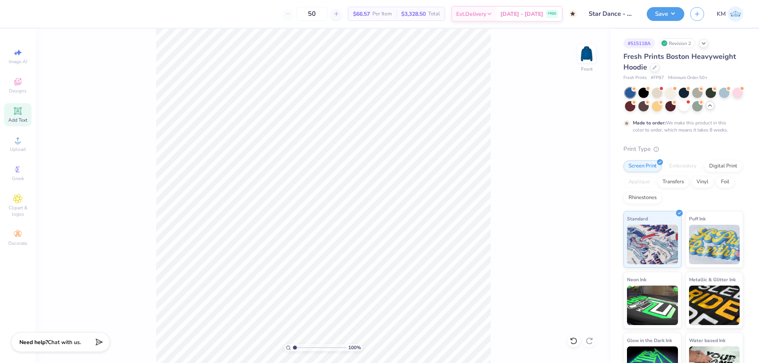
click at [17, 116] on div "Add Text" at bounding box center [18, 114] width 28 height 23
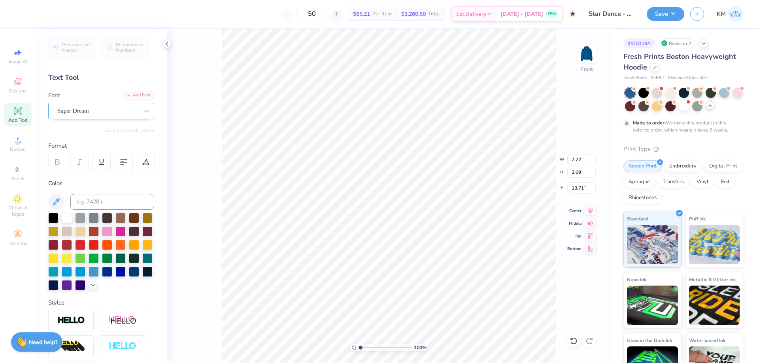
click at [128, 108] on div "Super Dream" at bounding box center [98, 111] width 83 height 12
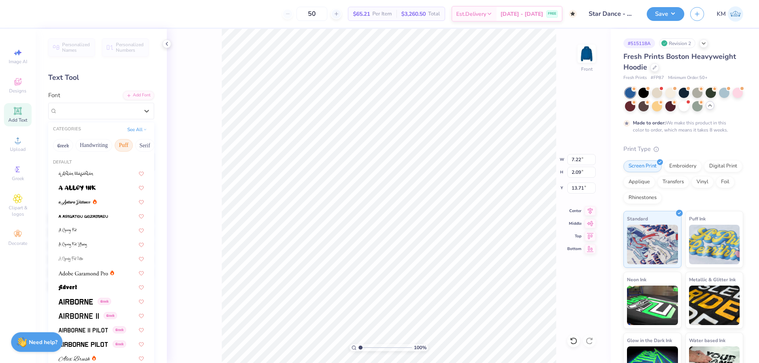
click at [126, 140] on button "Puff" at bounding box center [124, 145] width 18 height 13
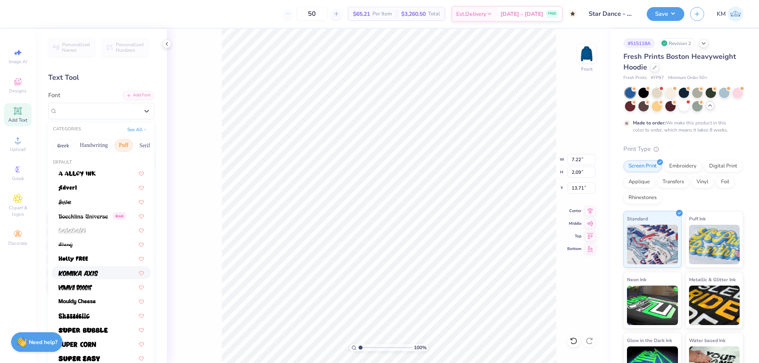
click at [94, 275] on img at bounding box center [78, 274] width 40 height 6
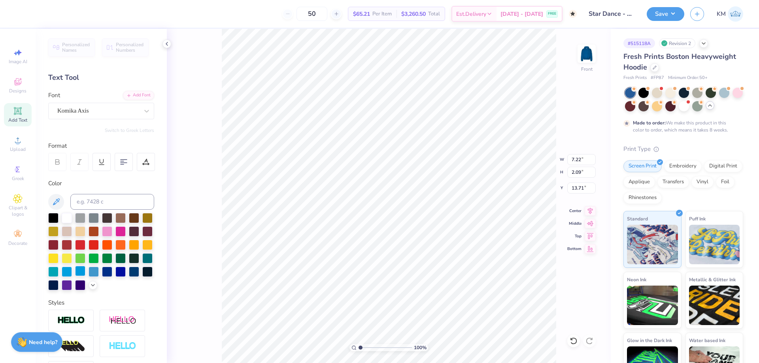
type input "7.97"
type input "2.70"
type input "13.40"
type textarea "new"
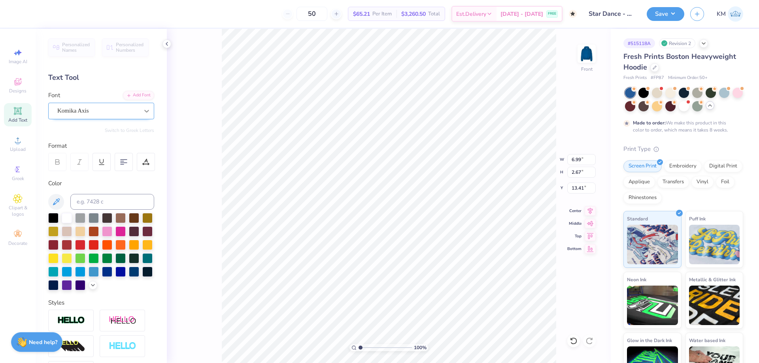
click at [143, 110] on icon at bounding box center [147, 111] width 8 height 8
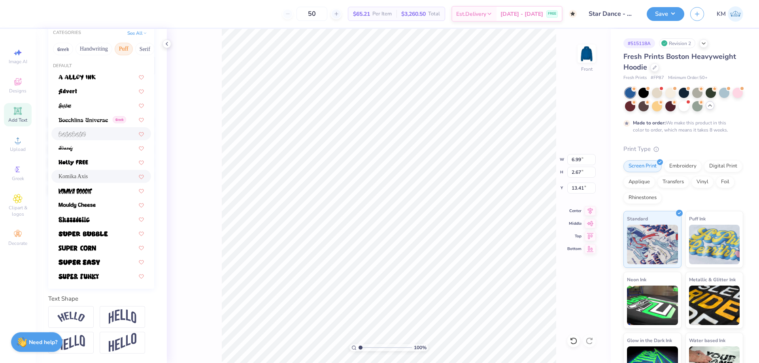
scroll to position [110, 0]
click at [110, 243] on div at bounding box center [100, 247] width 85 height 8
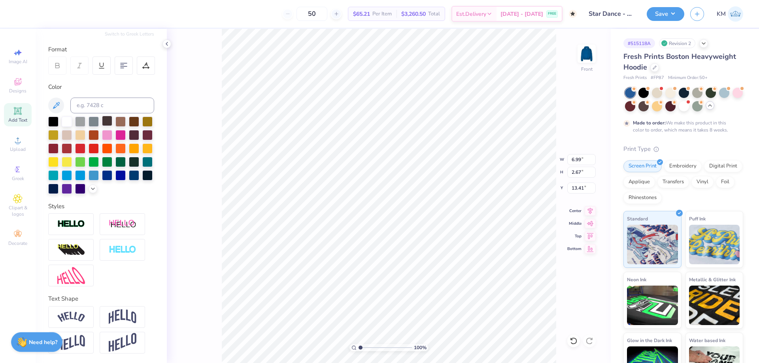
type input "5.04"
type input "1.89"
type input "13.81"
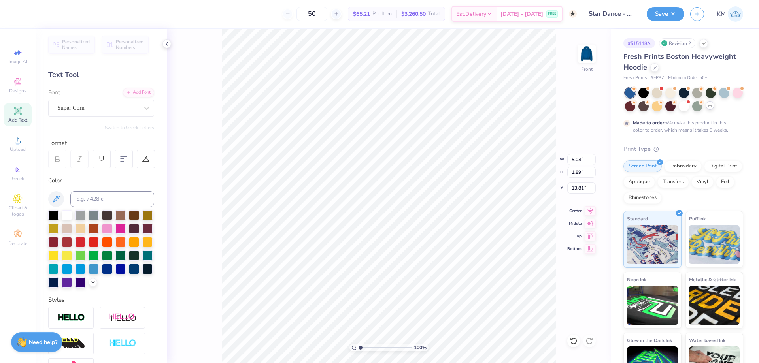
scroll to position [0, 0]
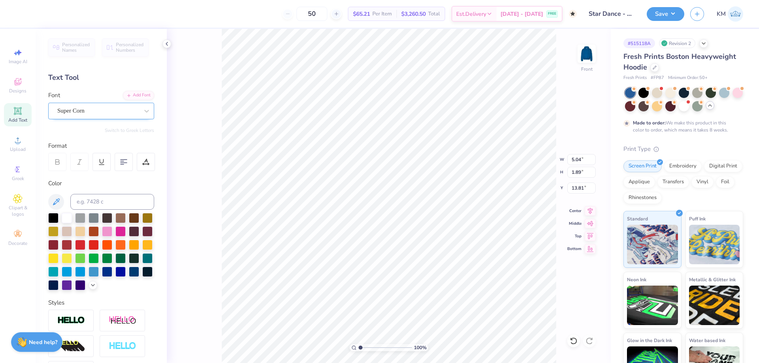
click at [108, 111] on div "Super Corn" at bounding box center [98, 111] width 83 height 12
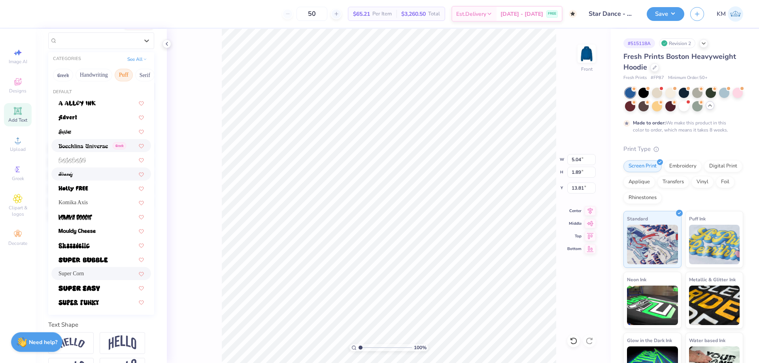
scroll to position [110, 0]
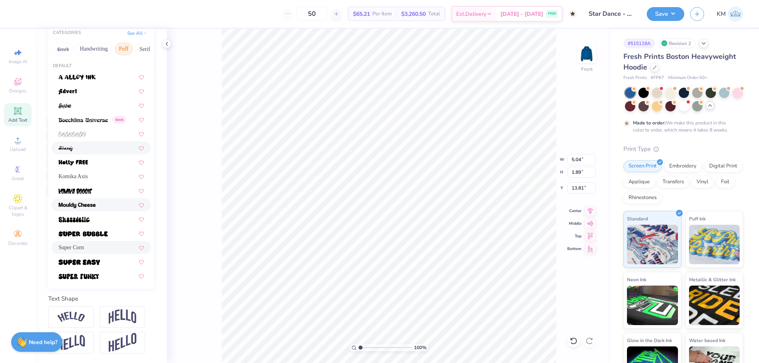
click at [100, 201] on div at bounding box center [100, 205] width 85 height 8
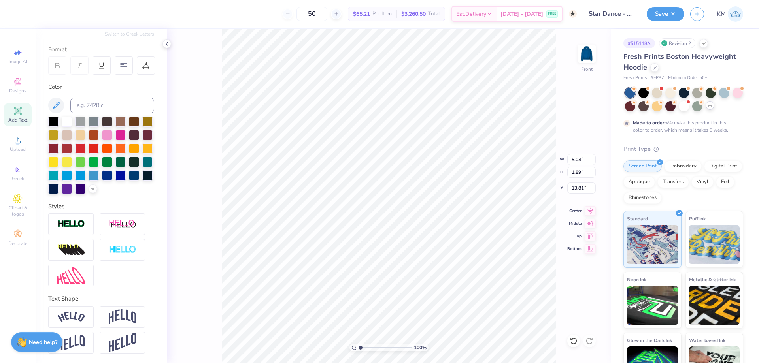
type textarea "NEW"
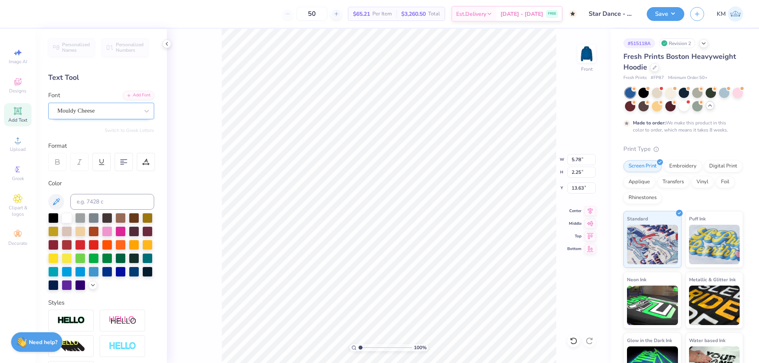
click at [96, 107] on div "Mouldy Cheese" at bounding box center [98, 111] width 83 height 12
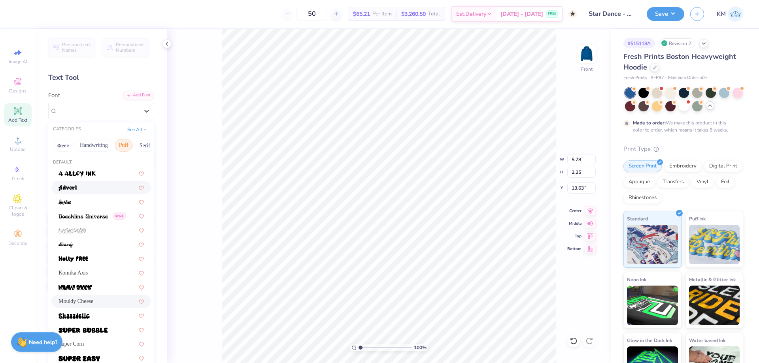
click at [96, 185] on div at bounding box center [100, 187] width 85 height 8
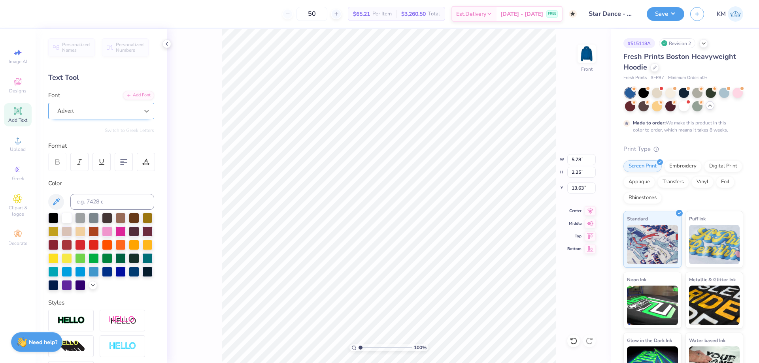
type input "6.29"
type input "2.76"
type input "13.37"
click at [75, 114] on div "Advert" at bounding box center [98, 111] width 83 height 12
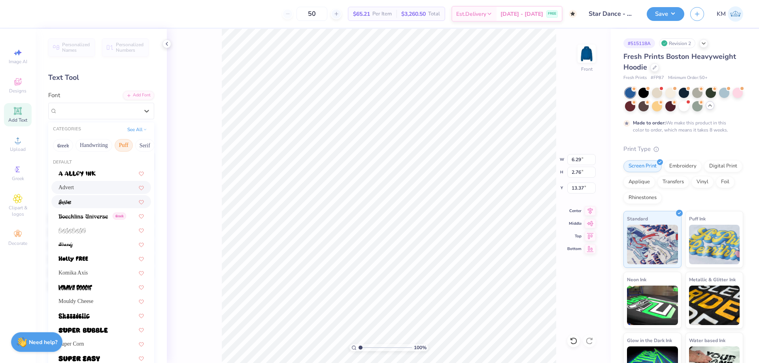
click at [91, 198] on div at bounding box center [100, 202] width 85 height 8
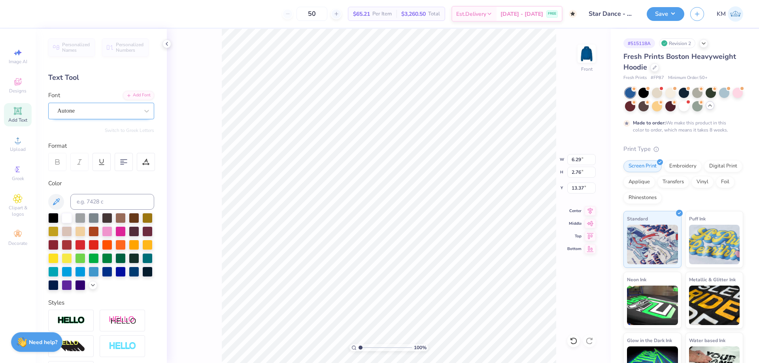
type input "4.43"
type input "2.67"
type input "13.42"
click at [97, 111] on div "Autone" at bounding box center [98, 111] width 83 height 12
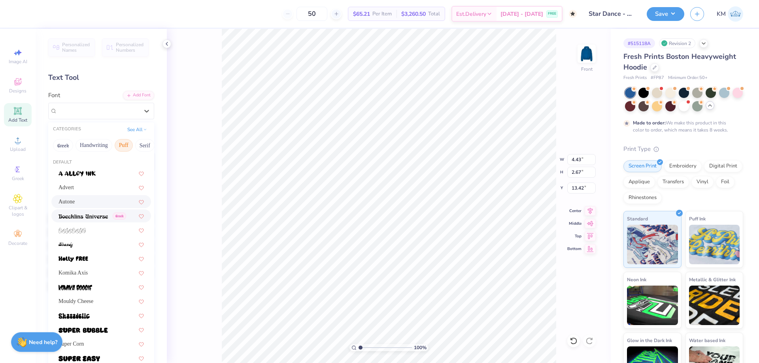
click at [83, 210] on div "Greek" at bounding box center [101, 215] width 100 height 13
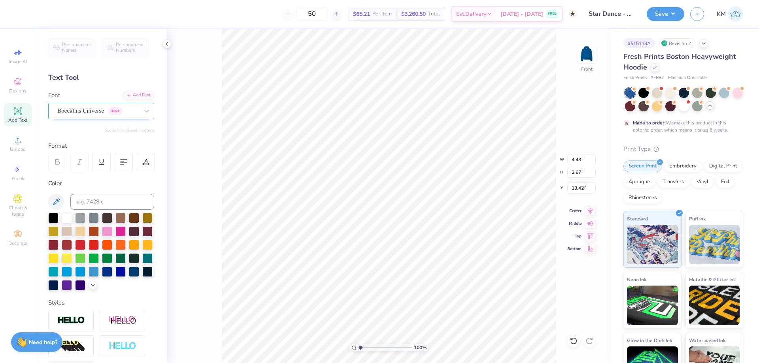
type input "7.01"
type input "2.19"
type input "13.66"
click at [89, 117] on div "Boecklins Universe Greek" at bounding box center [101, 111] width 106 height 17
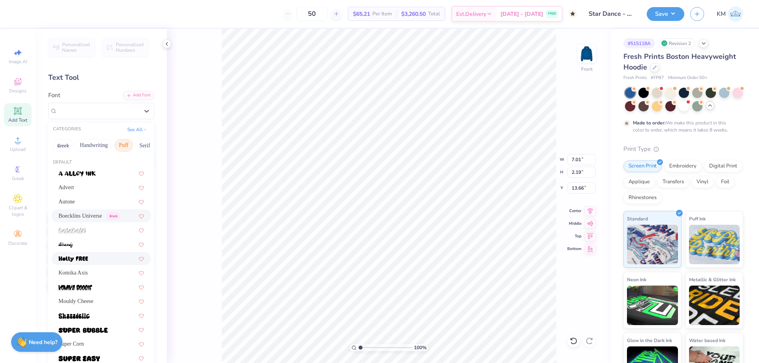
click at [81, 254] on span at bounding box center [73, 258] width 30 height 8
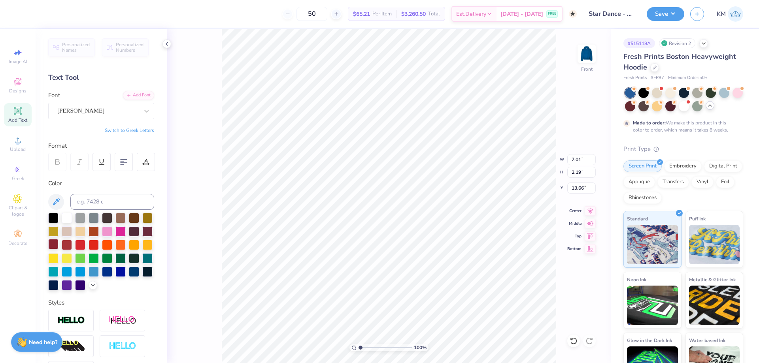
type input "6.20"
type input "2.08"
type input "13.71"
click at [91, 107] on div "Holly FREE" at bounding box center [98, 111] width 83 height 12
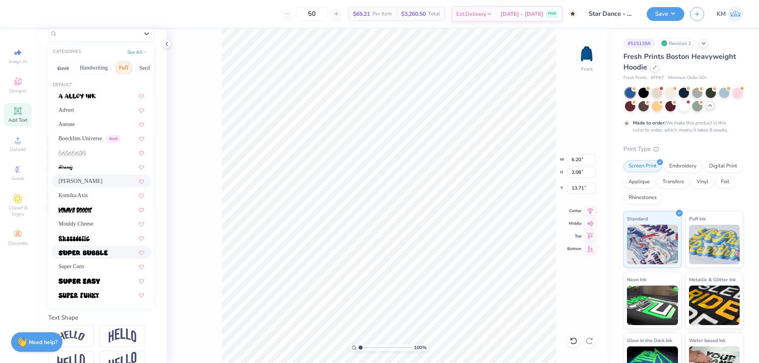
scroll to position [79, 0]
click at [111, 220] on div "Mouldy Cheese" at bounding box center [100, 222] width 85 height 8
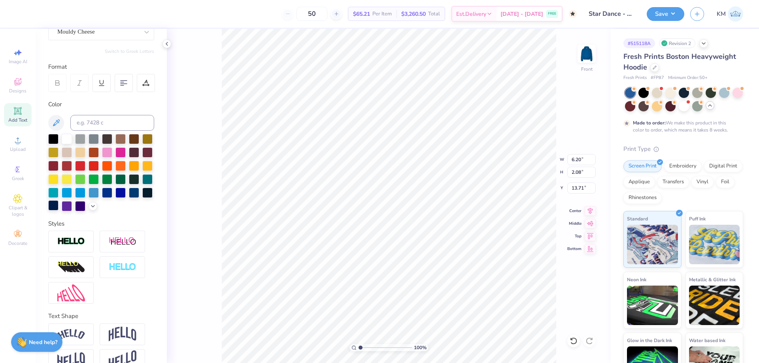
type input "5.78"
type input "2.25"
type input "13.63"
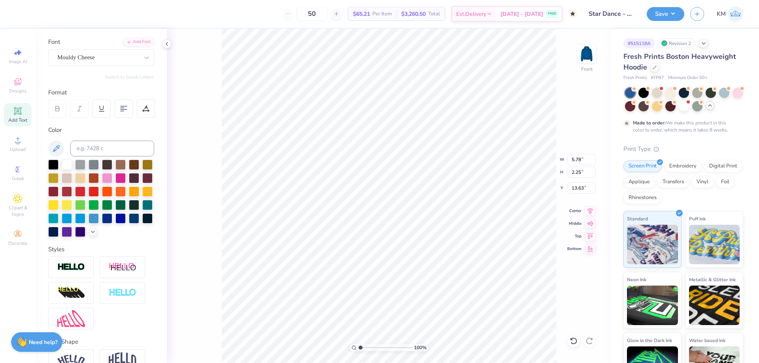
scroll to position [39, 0]
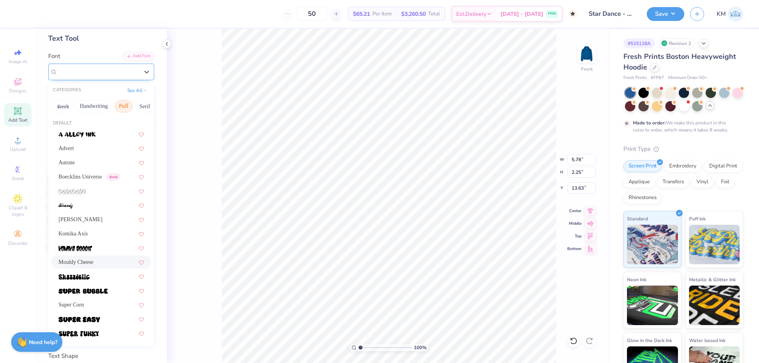
click at [98, 73] on div "Mouldy Cheese" at bounding box center [98, 72] width 83 height 12
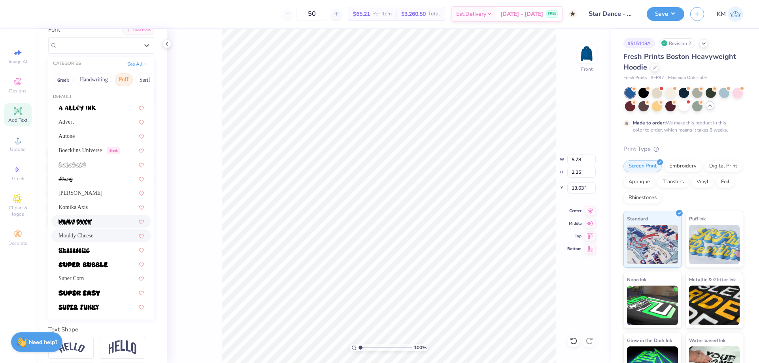
scroll to position [79, 0]
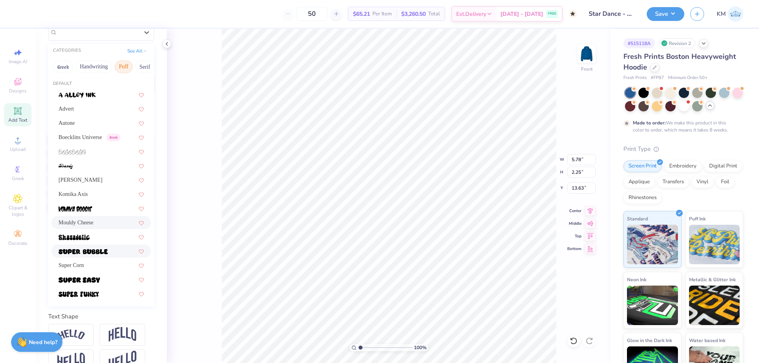
click at [102, 254] on img at bounding box center [82, 252] width 49 height 6
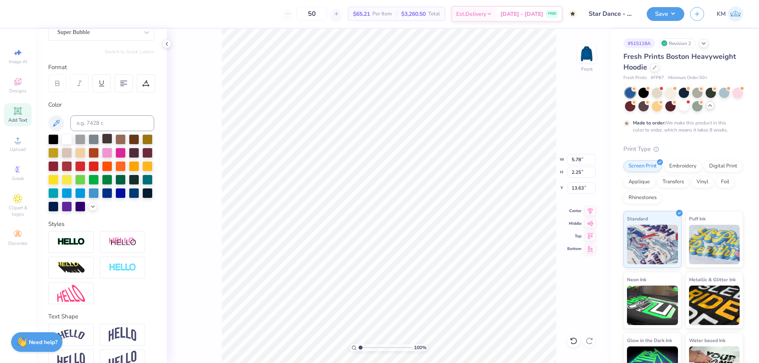
type input "6.90"
type input "2.53"
type input "13.48"
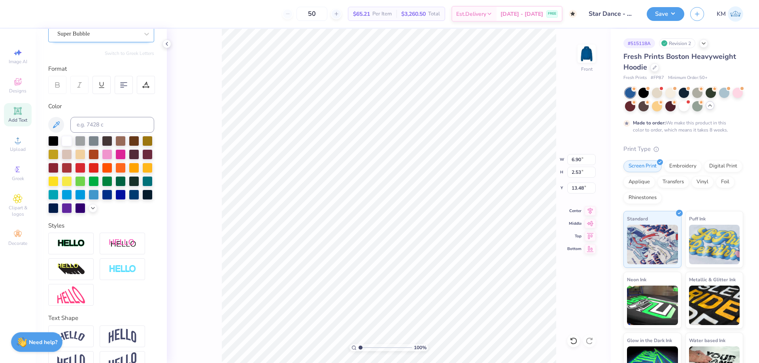
click at [104, 41] on div "Super Bubble" at bounding box center [101, 34] width 106 height 17
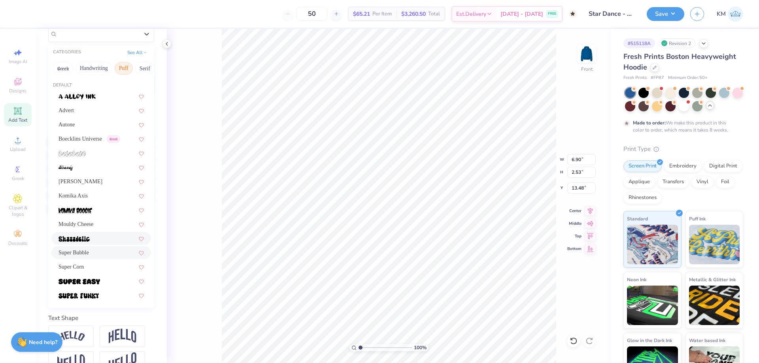
click at [102, 236] on div at bounding box center [100, 238] width 85 height 8
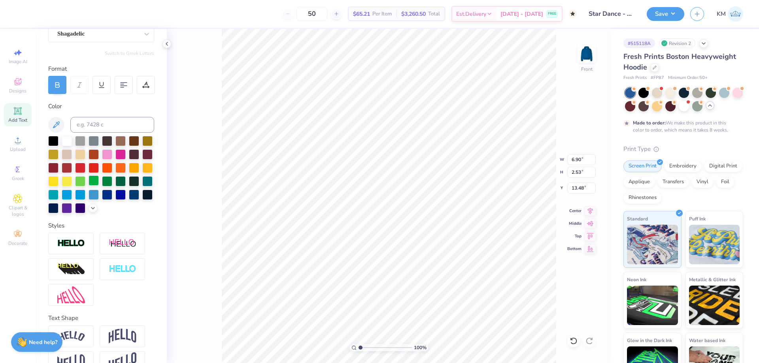
type input "6.62"
type input "2.57"
type input "13.46"
click at [94, 36] on div "Shagadelic" at bounding box center [98, 34] width 83 height 12
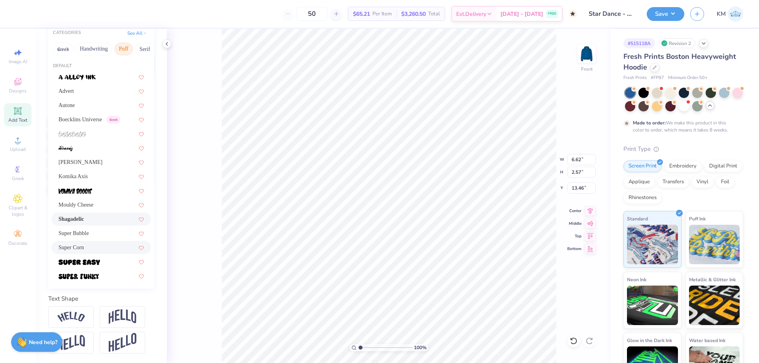
scroll to position [110, 0]
click at [95, 187] on div at bounding box center [100, 191] width 85 height 8
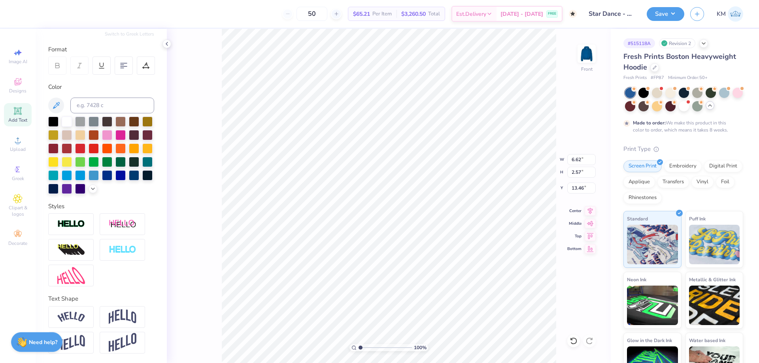
type input "6.34"
type input "3.58"
type input "12.96"
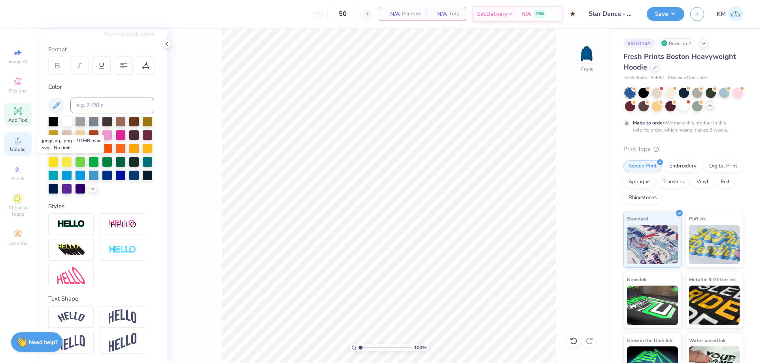
click at [14, 144] on icon at bounding box center [17, 140] width 9 height 9
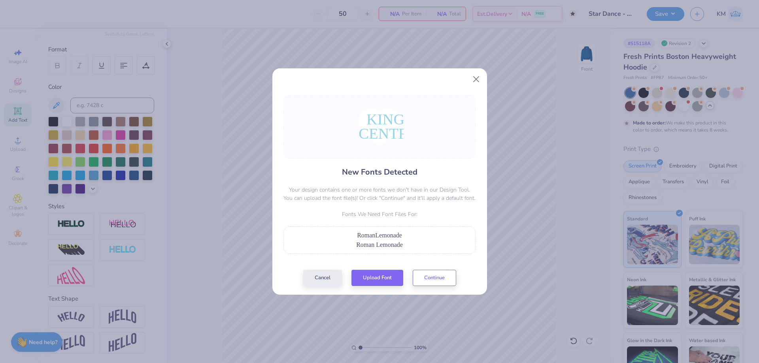
click at [470, 216] on p "Fonts We Need Font Files For:" at bounding box center [379, 214] width 192 height 8
click at [381, 273] on button "Upload Font" at bounding box center [377, 276] width 52 height 16
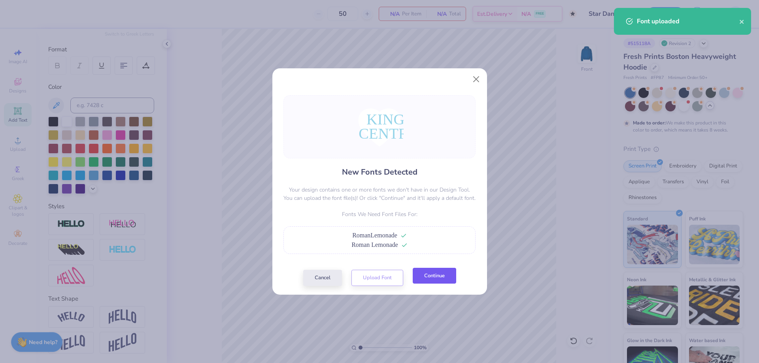
click at [433, 279] on button "Continue" at bounding box center [434, 276] width 43 height 16
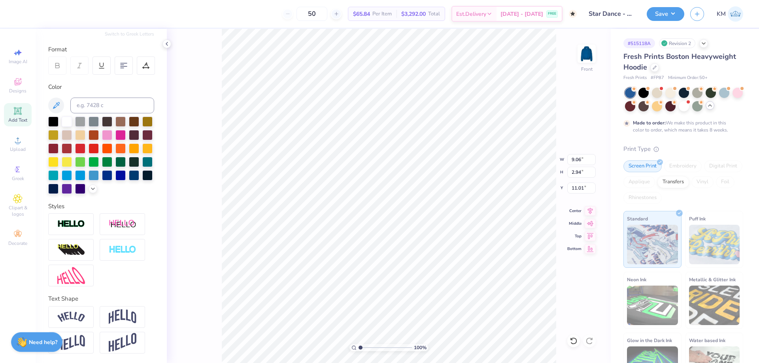
type input "15.01"
type input "14.88"
click at [590, 211] on icon at bounding box center [589, 209] width 11 height 9
type input "9.06"
type input "11.01"
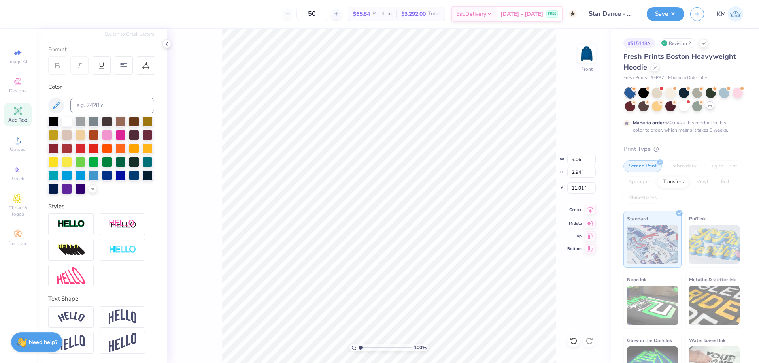
click at [591, 212] on icon at bounding box center [589, 209] width 11 height 9
click at [590, 210] on icon at bounding box center [590, 209] width 5 height 7
type input "14.93"
type input "13.46"
click at [591, 213] on icon at bounding box center [589, 209] width 11 height 9
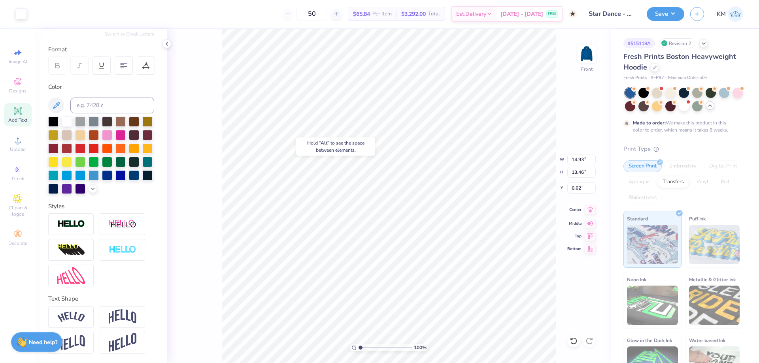
type input "8.02"
type input "9.06"
type input "2.94"
type input "11.01"
type input "15.01"
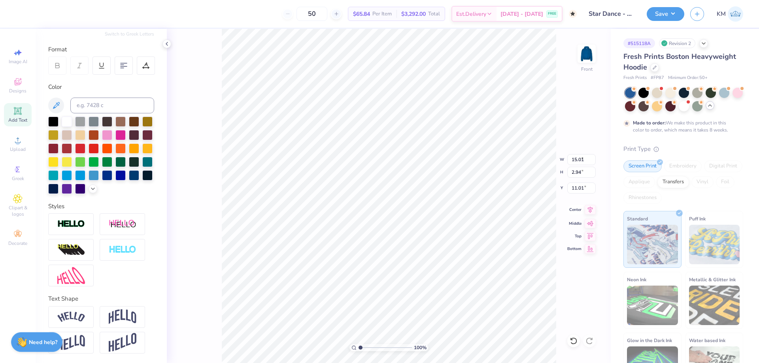
type input "6.82"
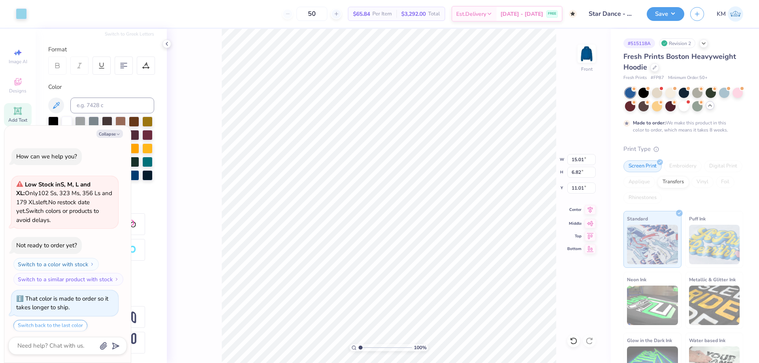
scroll to position [90, 0]
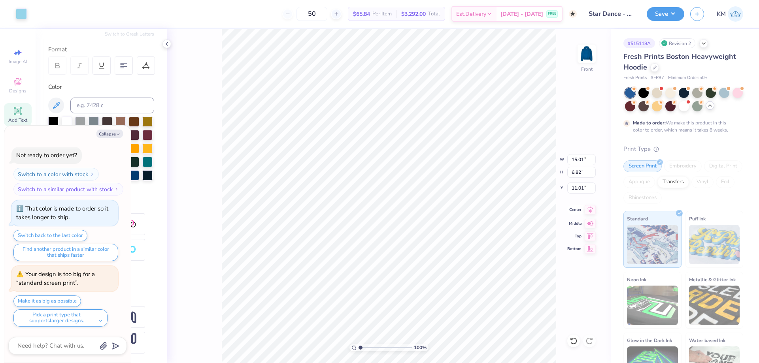
type textarea "x"
type input "14.93"
type input "13.46"
type input "8.02"
type textarea "x"
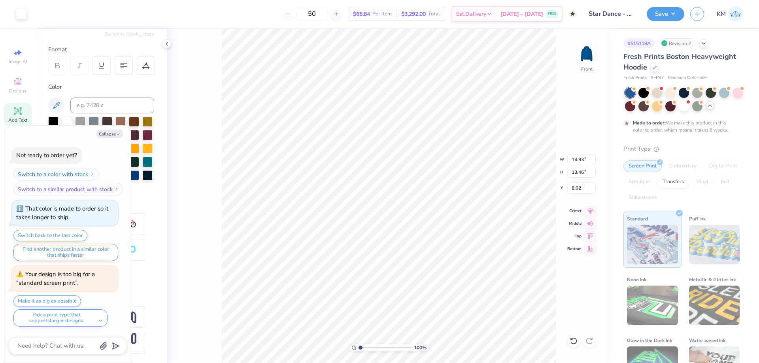
type input "15.01"
type input "2.94"
type input "14.88"
click at [117, 132] on icon "button" at bounding box center [118, 134] width 5 height 5
type textarea "x"
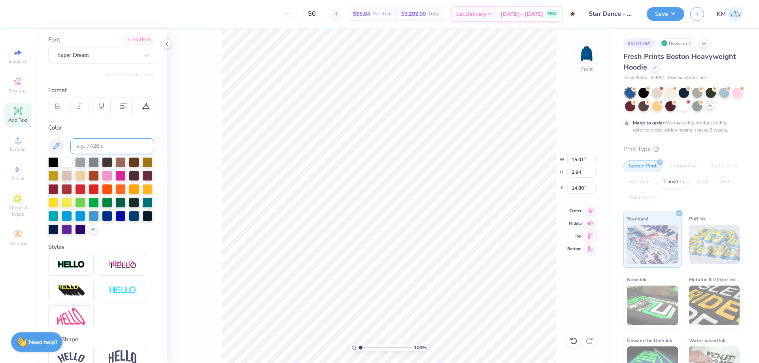
scroll to position [0, 0]
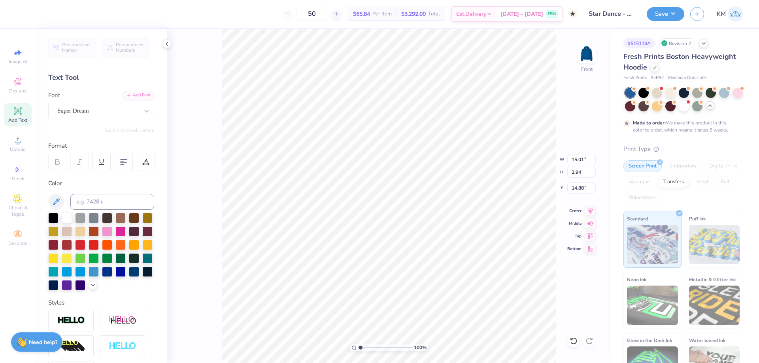
type input "6.82"
type input "11.01"
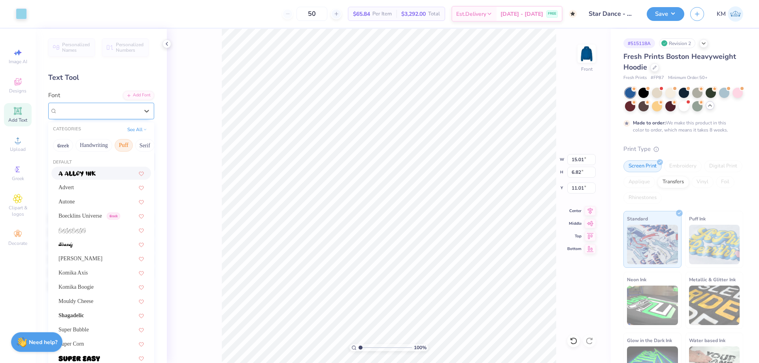
click at [77, 106] on div at bounding box center [97, 111] width 81 height 11
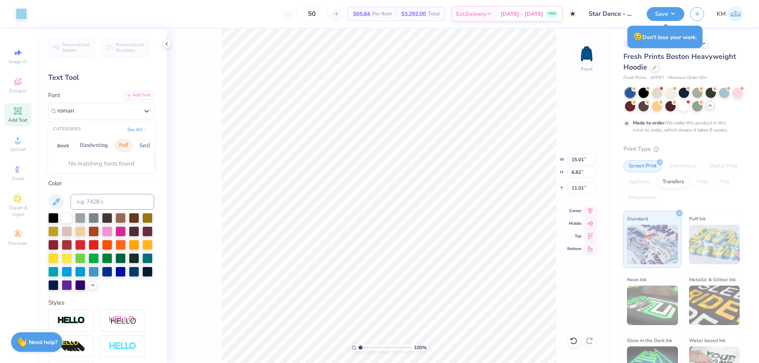
type input "roman"
click at [94, 89] on div "Personalized Names Personalized Numbers Text Tool Add Font Font 0 results avail…" at bounding box center [101, 196] width 131 height 334
click at [141, 94] on div "Add Font" at bounding box center [138, 94] width 31 height 9
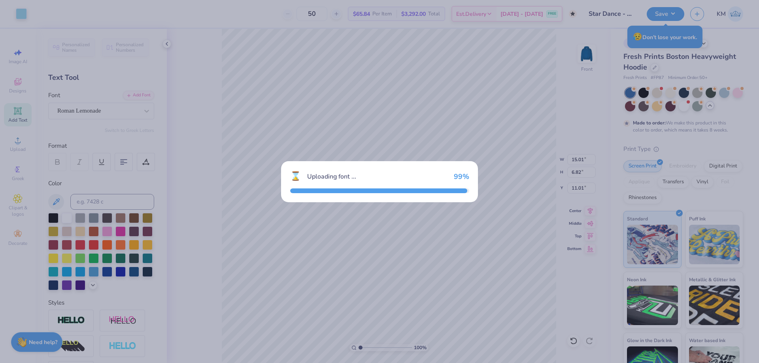
type input "11.23"
type input "7.06"
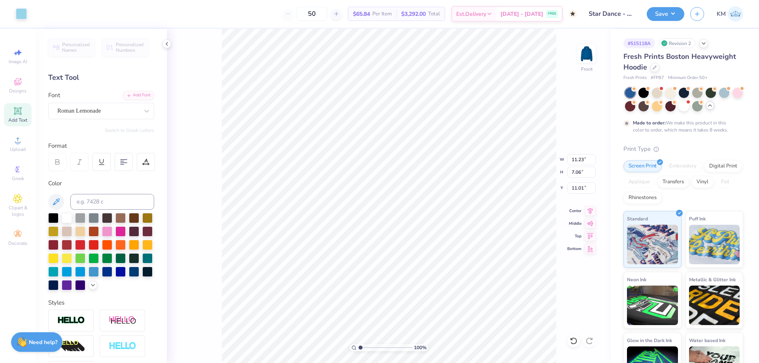
type input "14.47"
type input "9.10"
click at [591, 209] on icon at bounding box center [590, 209] width 5 height 7
type input "10.20"
type input "14.93"
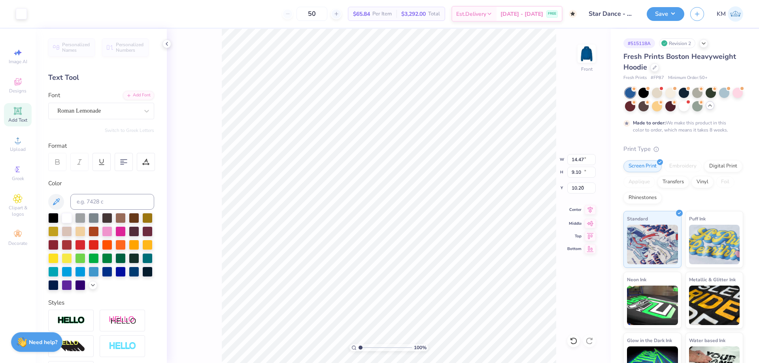
type input "13.46"
type input "8.02"
click at [441, 276] on li "Group" at bounding box center [446, 276] width 62 height 15
click at [580, 157] on input "14.93" at bounding box center [581, 159] width 28 height 11
click at [574, 160] on input "14.93" at bounding box center [581, 159] width 28 height 11
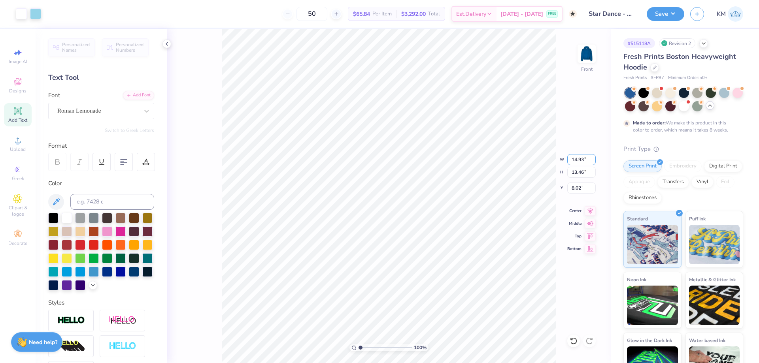
drag, startPoint x: 577, startPoint y: 159, endPoint x: 562, endPoint y: 164, distance: 15.4
click at [559, 161] on div "100 % Front W 14.93 14.93 " H 13.46 13.46 " Y 8.02 8.02 " Center Middle Top Bot…" at bounding box center [389, 196] width 444 height 334
click at [582, 161] on input "14.93" at bounding box center [581, 159] width 28 height 11
click at [576, 160] on input "14.93" at bounding box center [581, 159] width 28 height 11
type input "3"
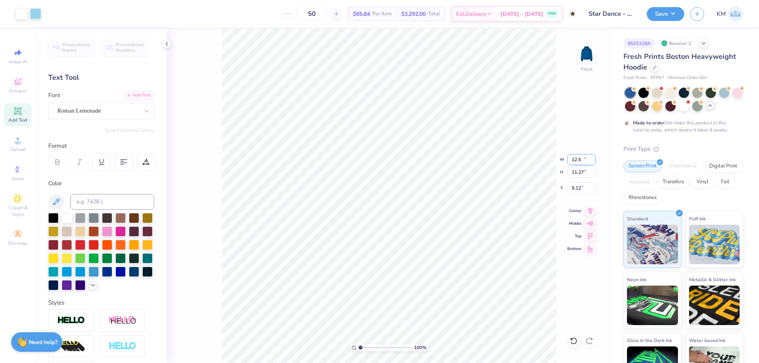
type input "12.50"
type input "11.27"
click at [581, 190] on input "9.12" at bounding box center [581, 188] width 28 height 11
type input "6.00"
click at [687, 18] on div "Save KM" at bounding box center [703, 14] width 112 height 28
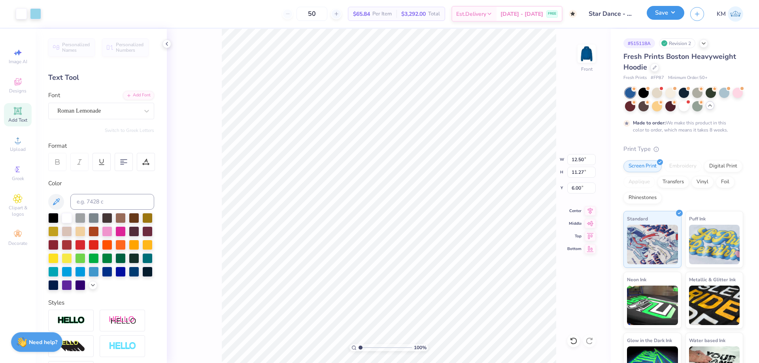
click at [677, 15] on button "Save" at bounding box center [666, 13] width 38 height 14
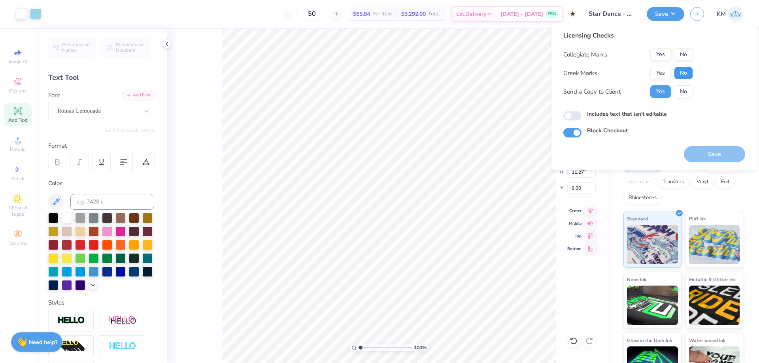
drag, startPoint x: 682, startPoint y: 74, endPoint x: 682, endPoint y: 64, distance: 9.9
click at [682, 73] on button "No" at bounding box center [683, 73] width 19 height 13
click at [683, 54] on button "No" at bounding box center [683, 54] width 19 height 13
click at [703, 147] on button "Save" at bounding box center [714, 154] width 61 height 16
